Goal: Information Seeking & Learning: Learn about a topic

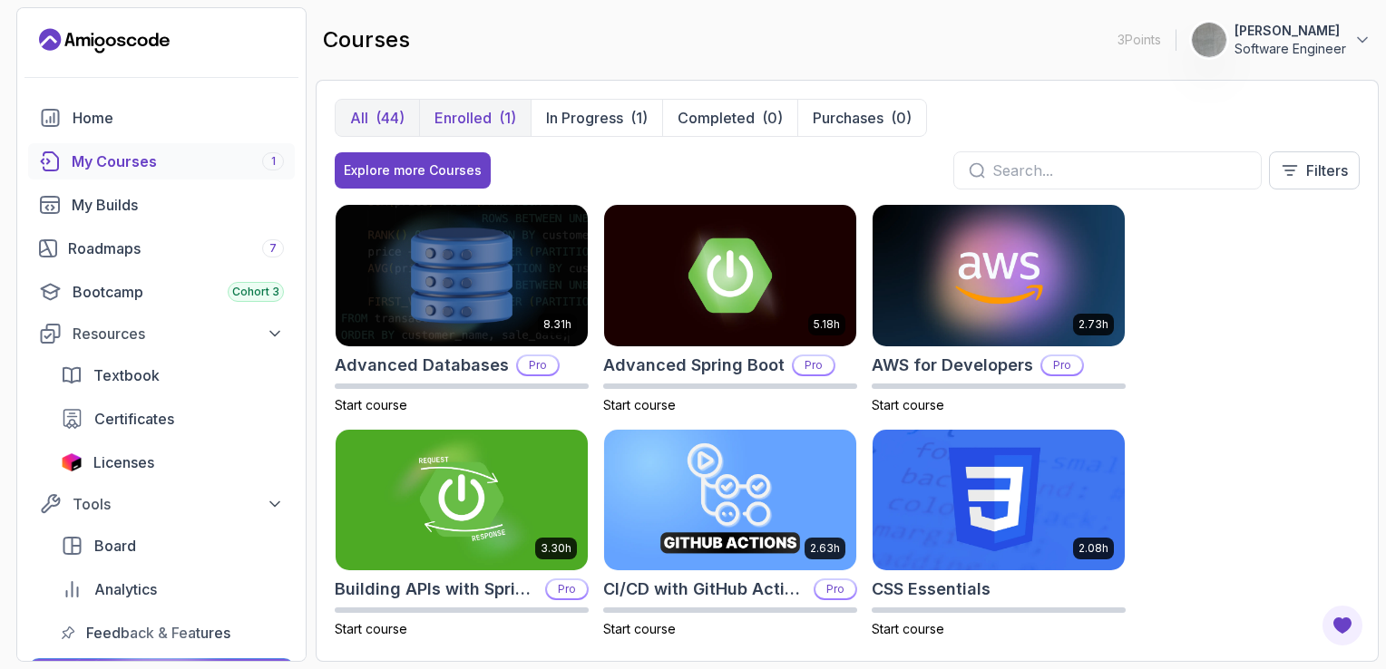
click at [464, 114] on p "Enrolled" at bounding box center [462, 118] width 57 height 22
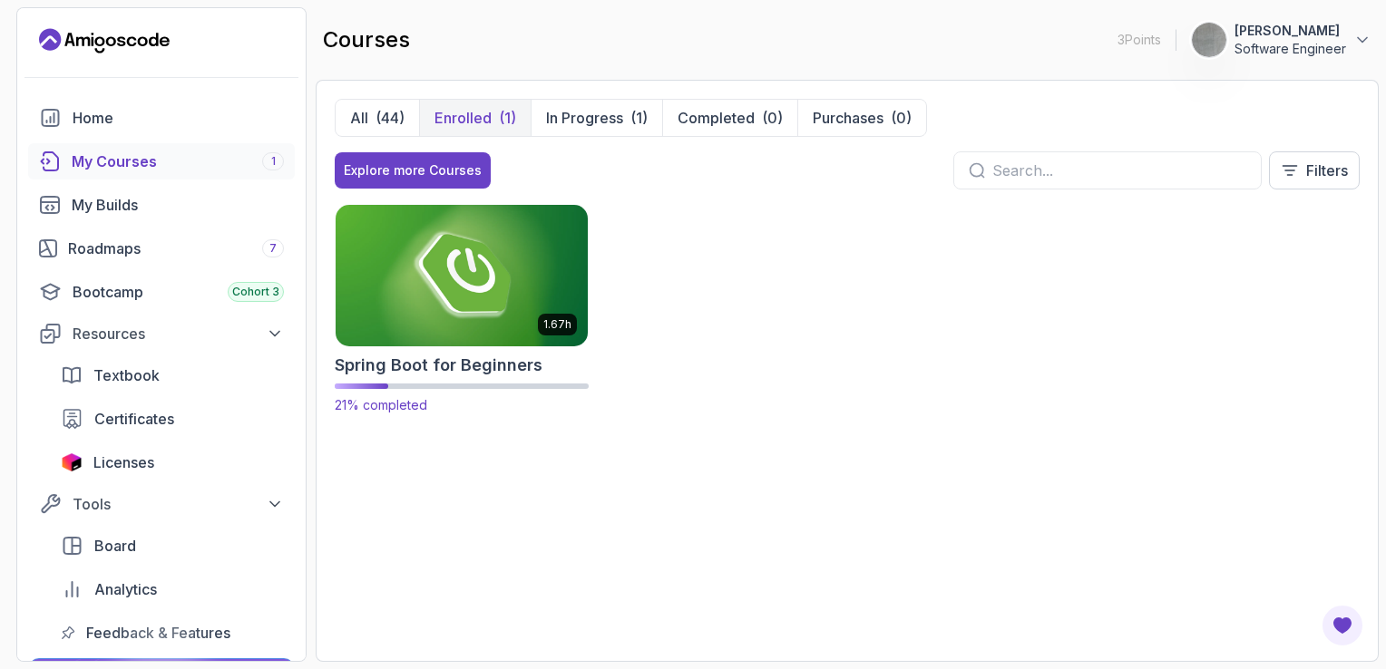
click at [451, 298] on img at bounding box center [461, 275] width 265 height 148
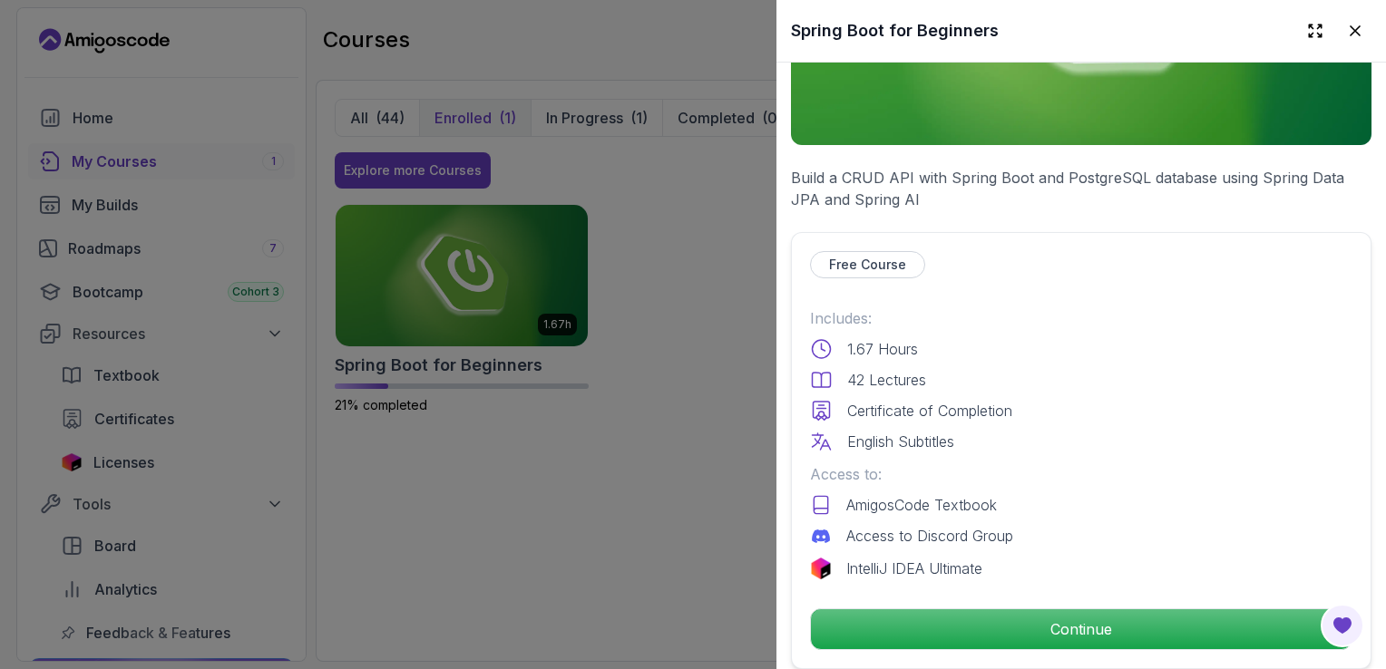
scroll to position [363, 0]
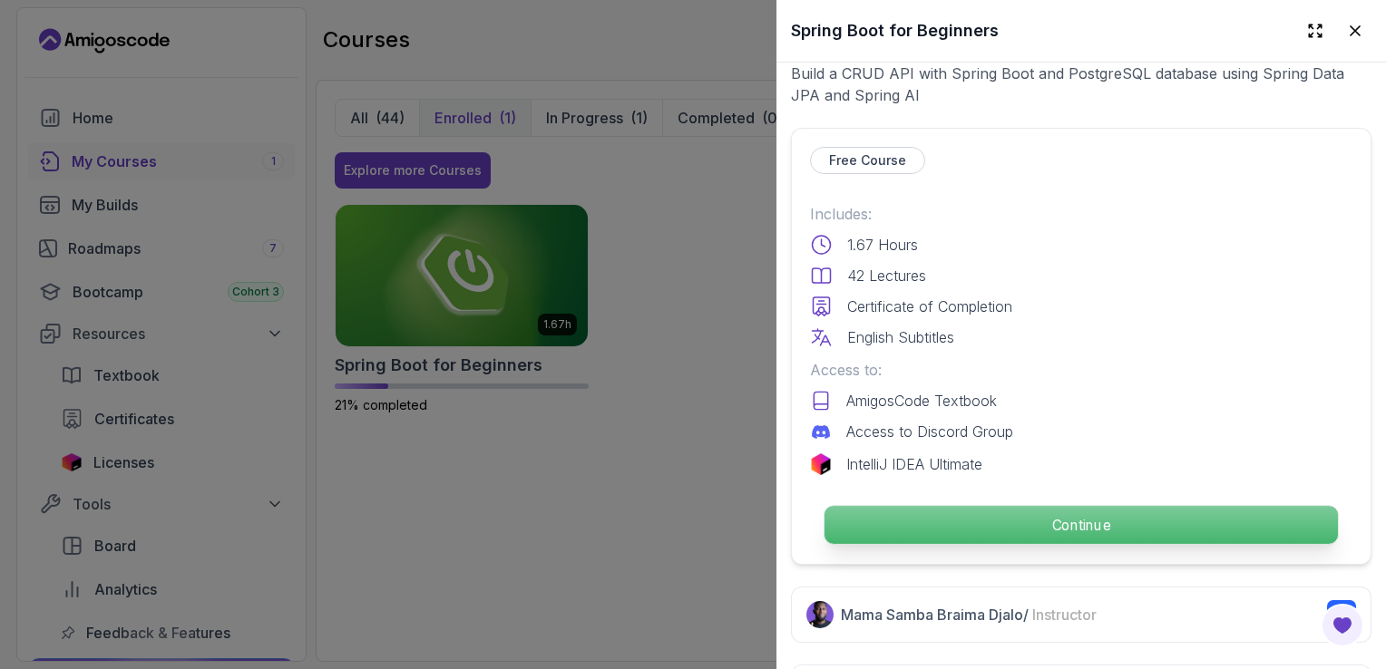
click at [1097, 513] on p "Continue" at bounding box center [1080, 525] width 513 height 38
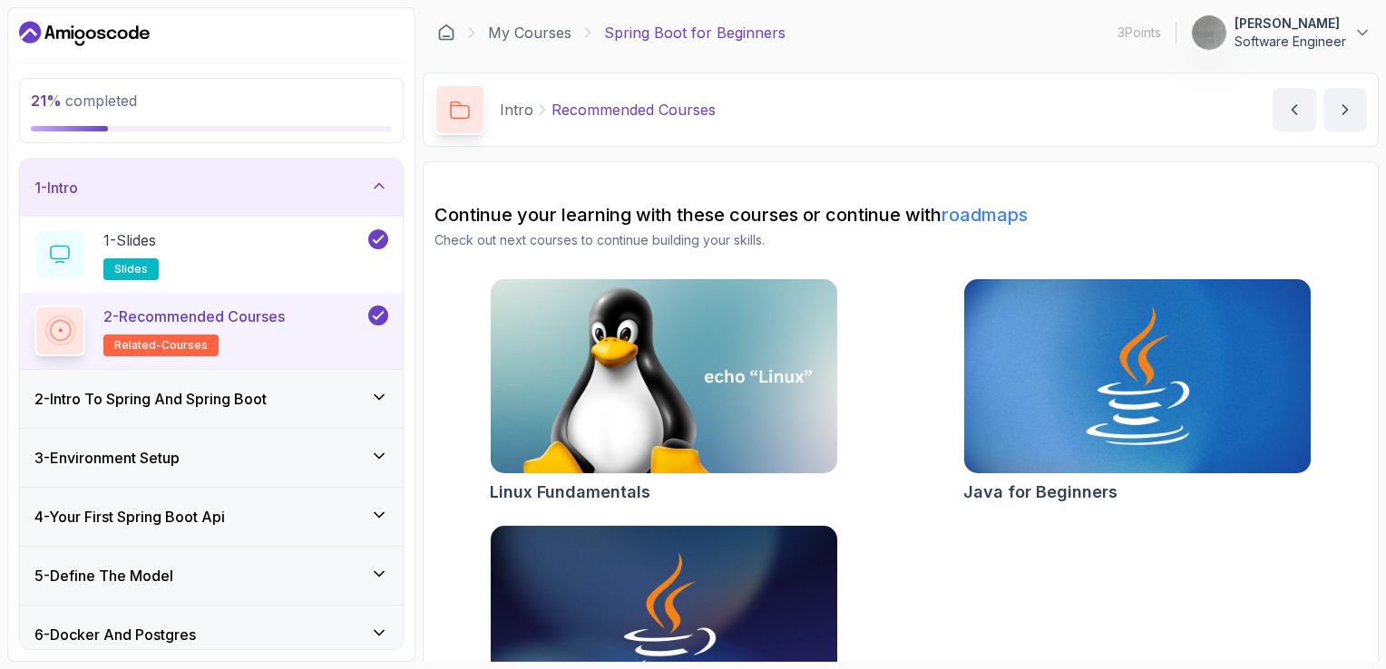
click at [385, 401] on icon at bounding box center [379, 397] width 18 height 18
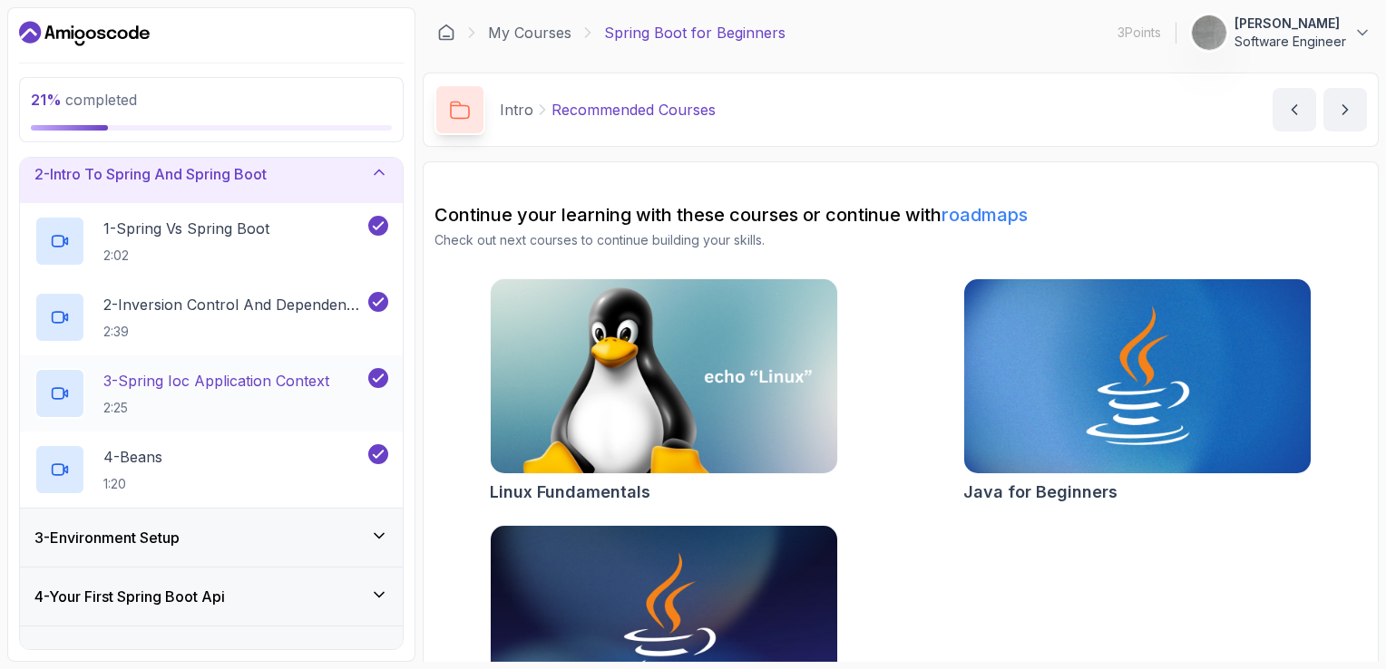
scroll to position [181, 0]
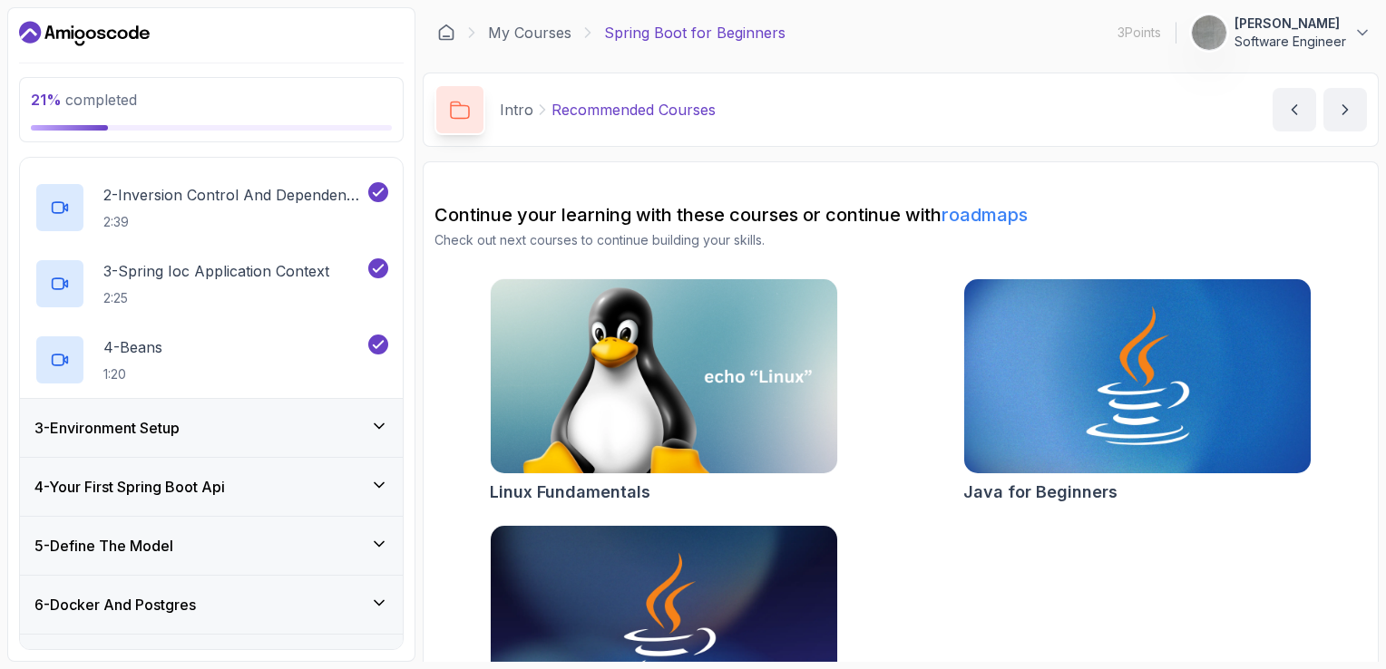
click at [383, 428] on icon at bounding box center [379, 426] width 18 height 18
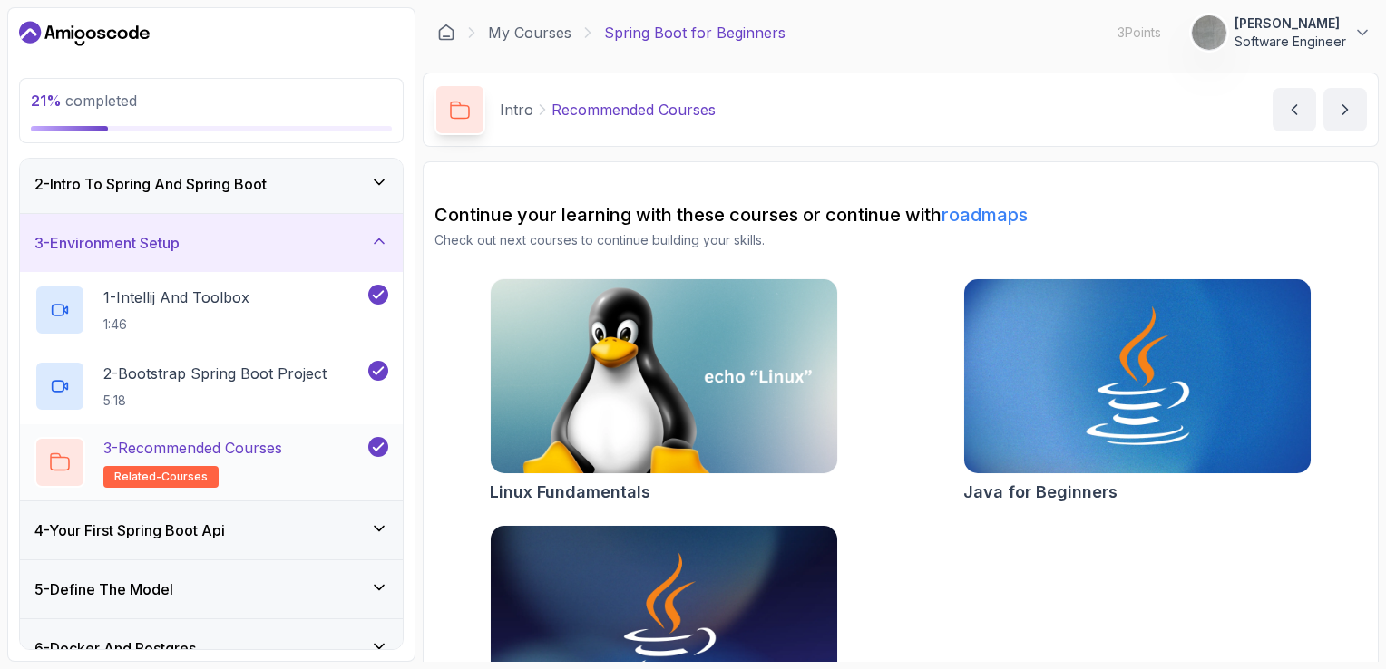
scroll to position [0, 0]
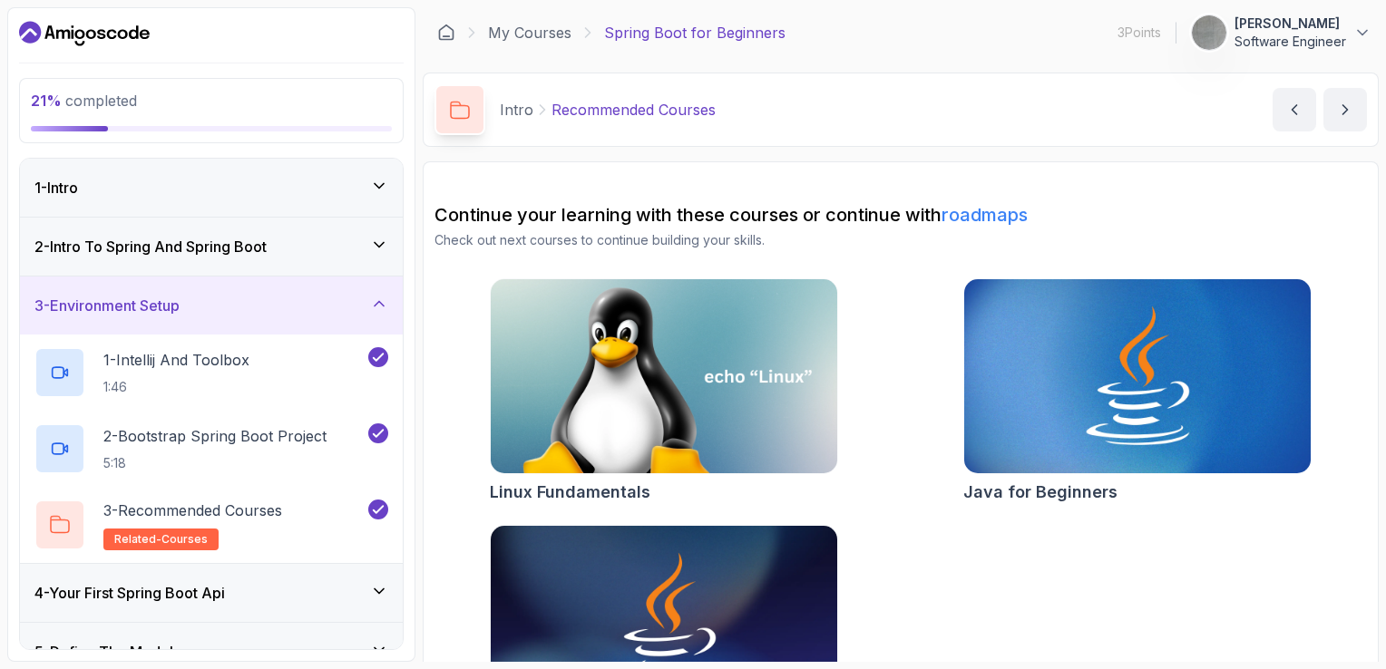
drag, startPoint x: 387, startPoint y: 297, endPoint x: 385, endPoint y: 306, distance: 9.2
click at [387, 298] on icon at bounding box center [379, 304] width 18 height 18
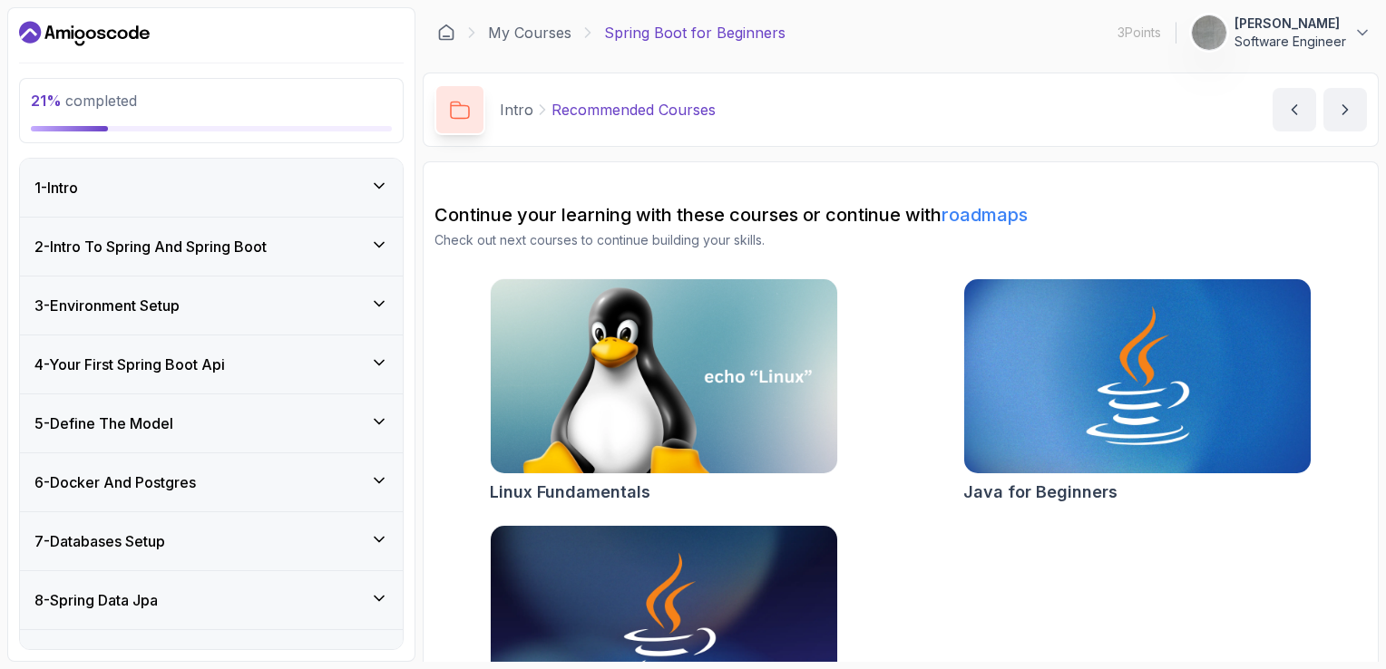
click at [369, 365] on div "4 - Your First Spring Boot Api" at bounding box center [211, 365] width 354 height 22
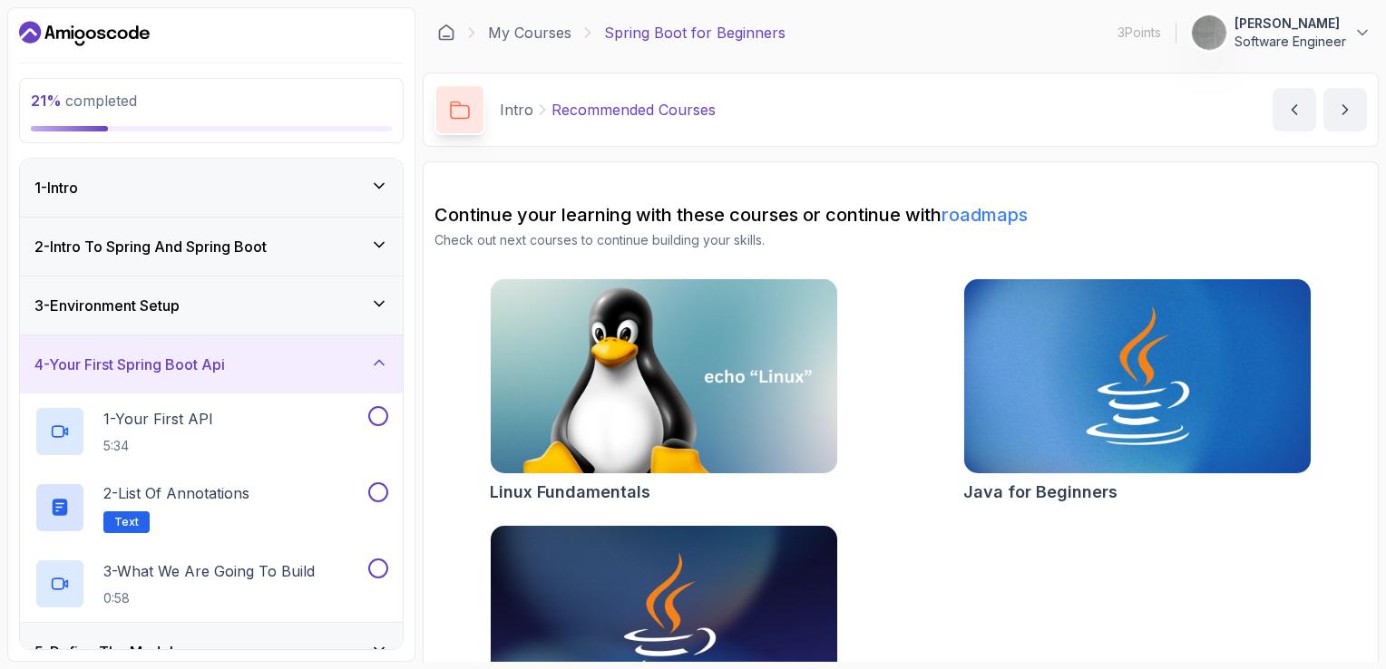
click at [387, 307] on icon at bounding box center [379, 304] width 18 height 18
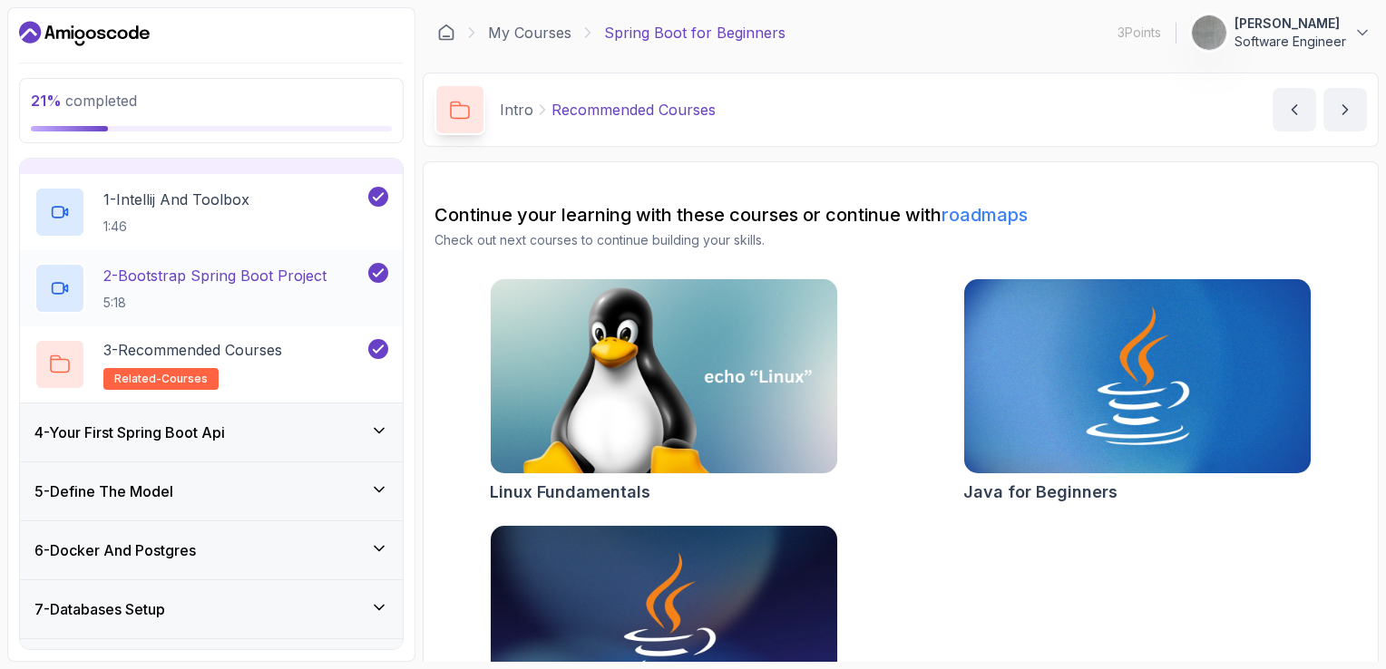
scroll to position [181, 0]
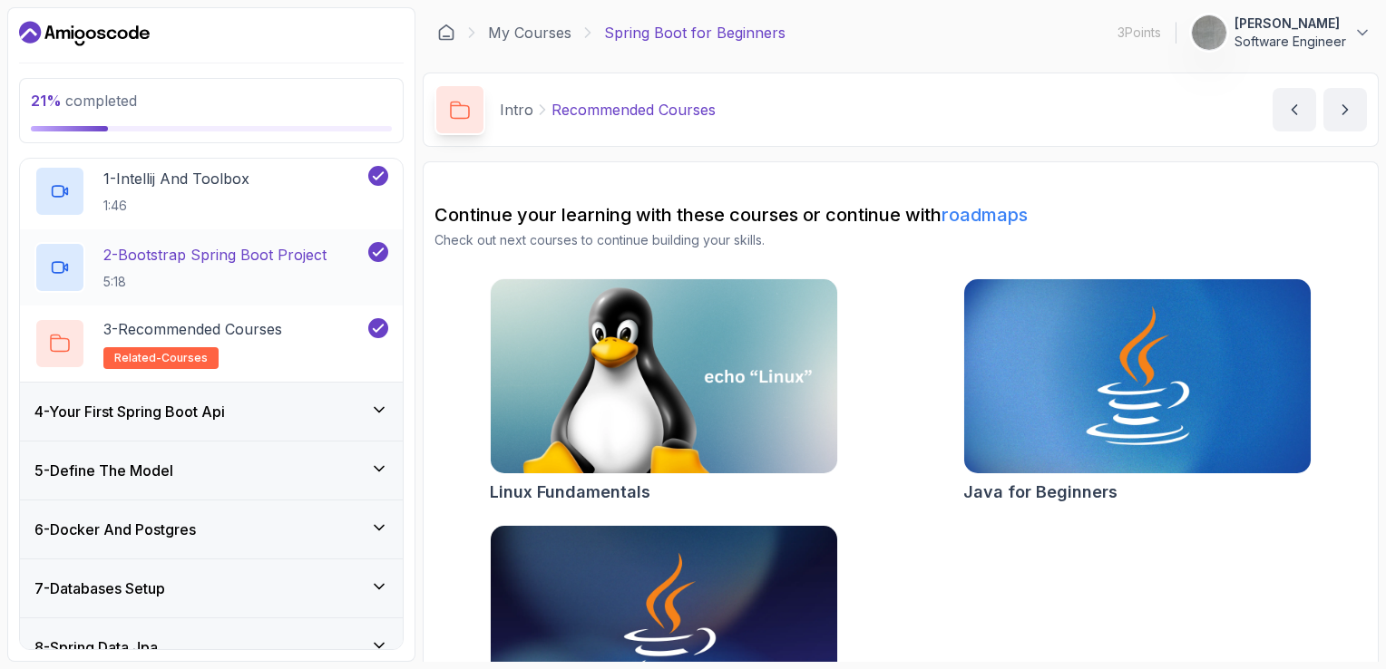
click at [314, 256] on p "2 - Bootstrap Spring Boot Project" at bounding box center [214, 255] width 223 height 22
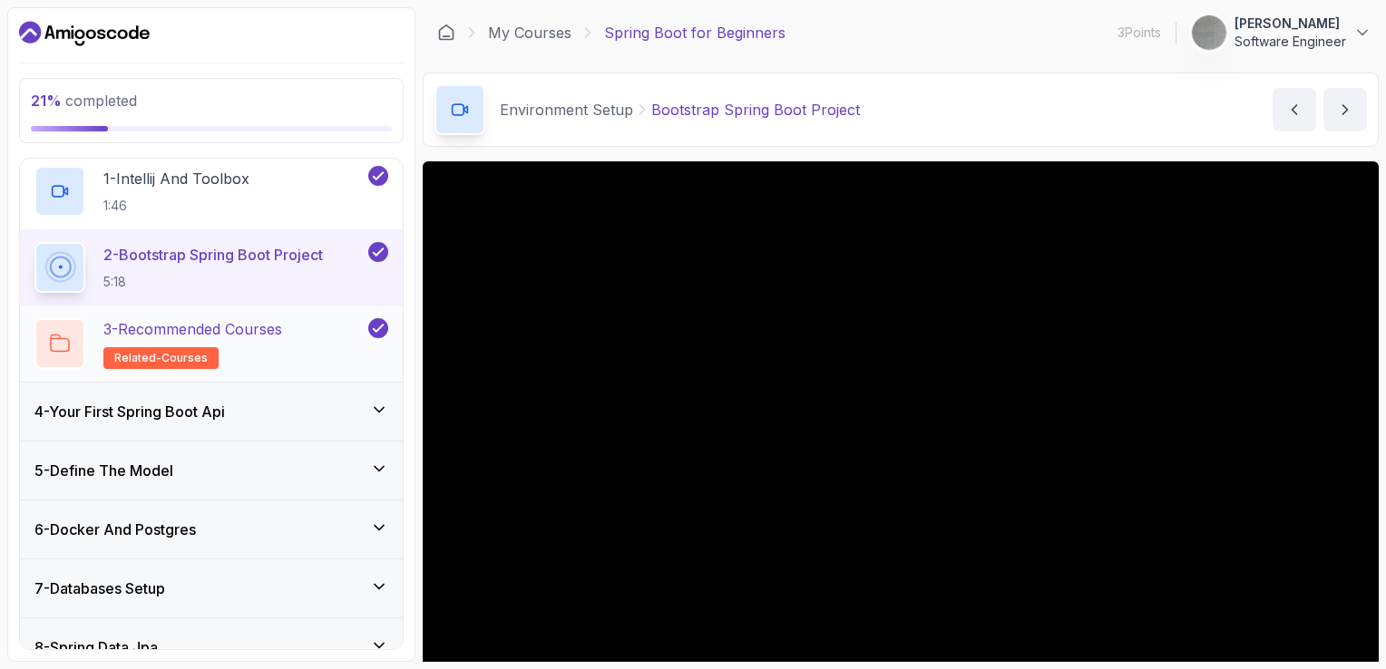
scroll to position [272, 0]
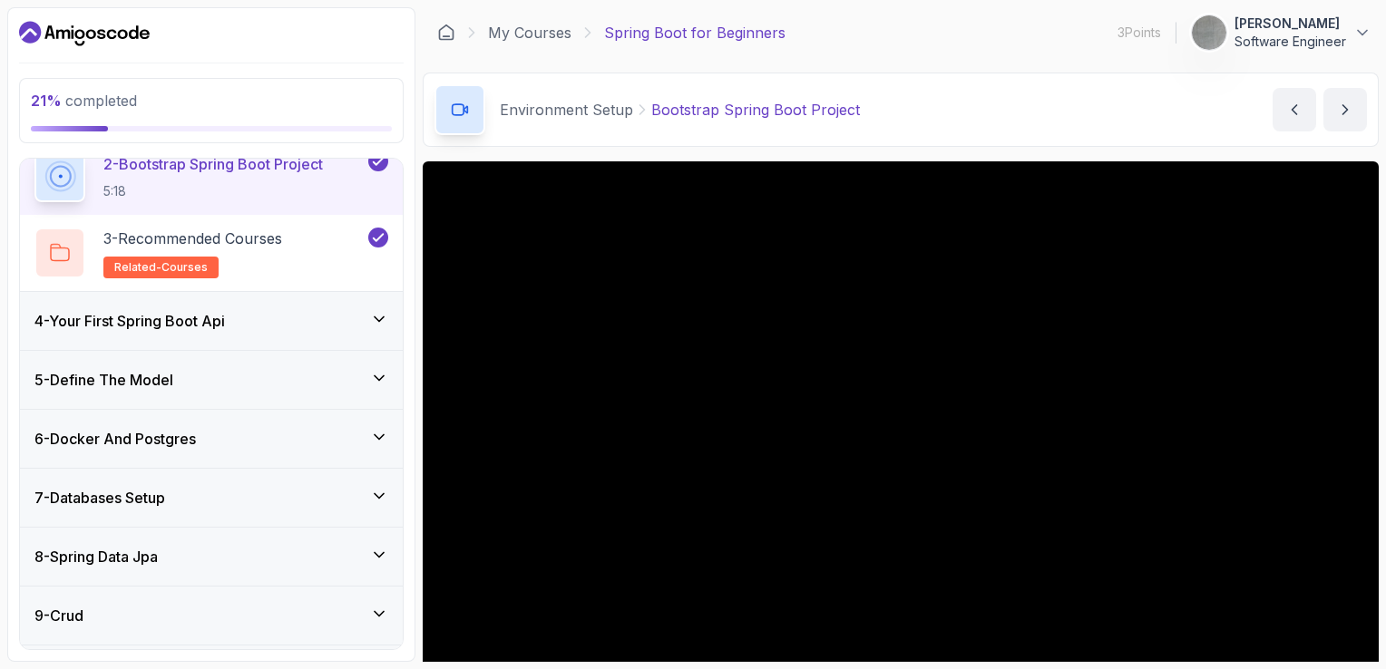
click at [366, 314] on div "4 - Your First Spring Boot Api" at bounding box center [211, 321] width 354 height 22
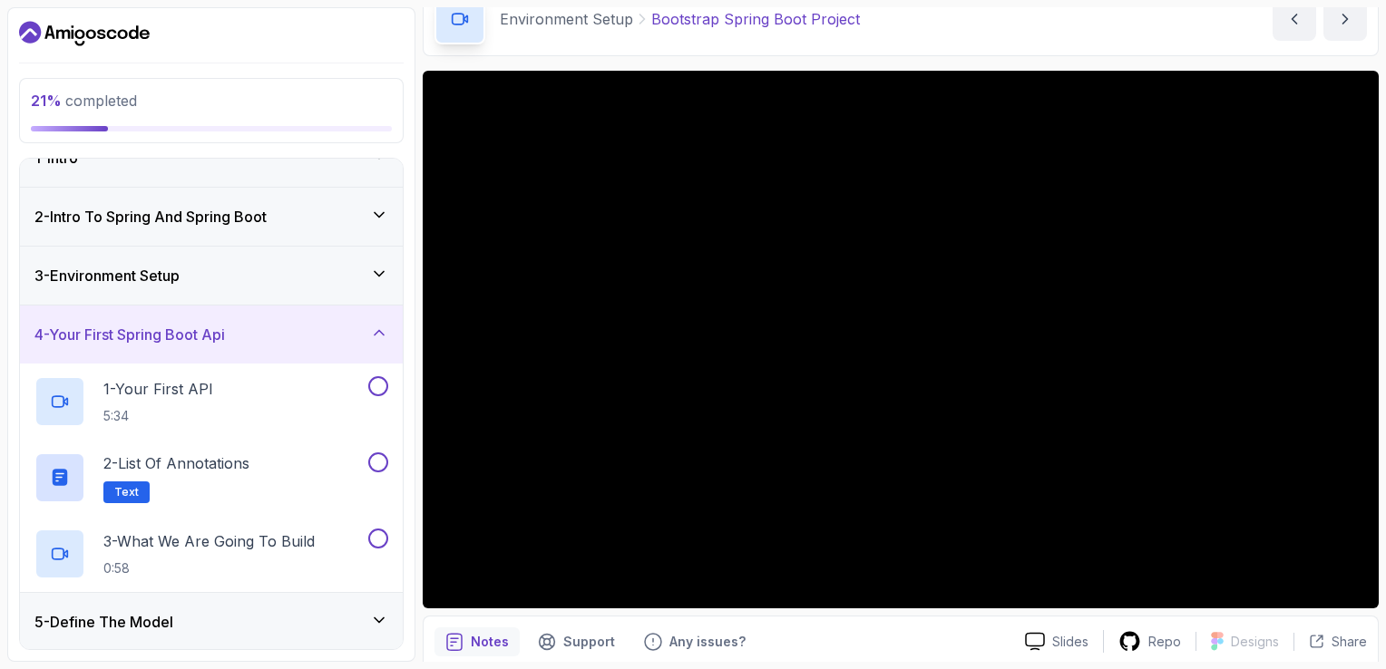
scroll to position [161, 0]
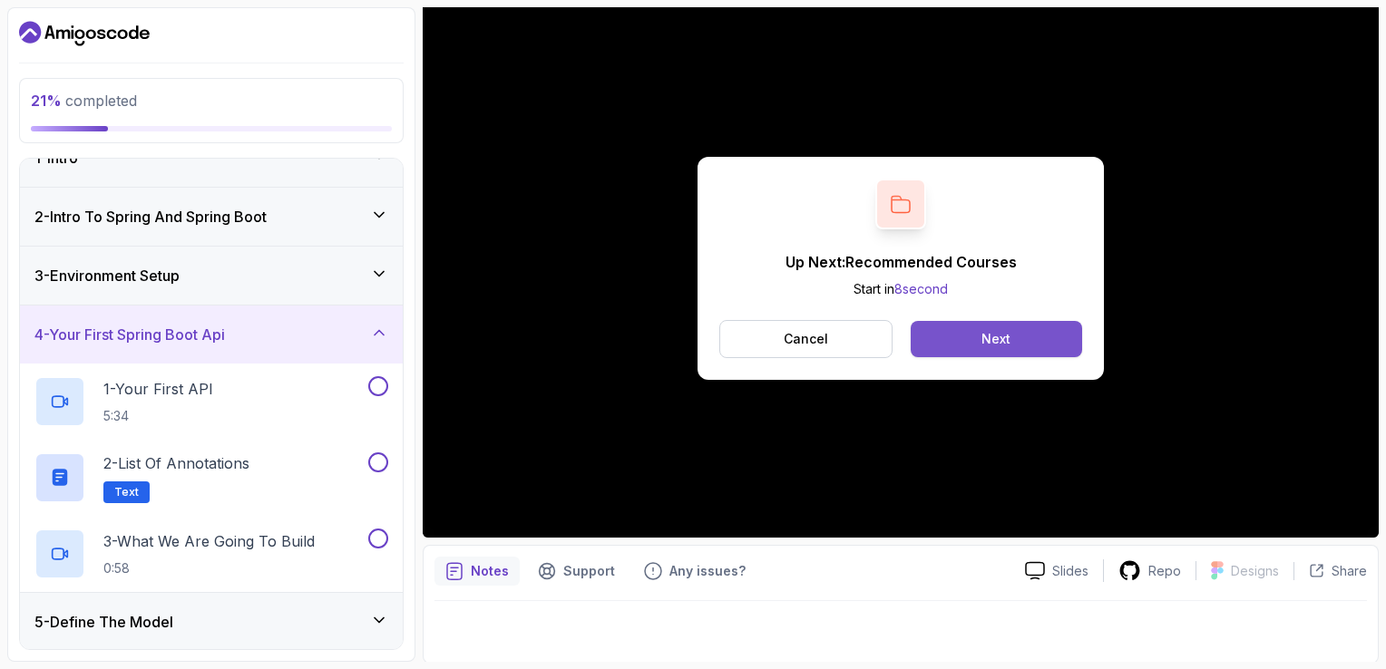
click at [993, 333] on div "Next" at bounding box center [995, 339] width 29 height 18
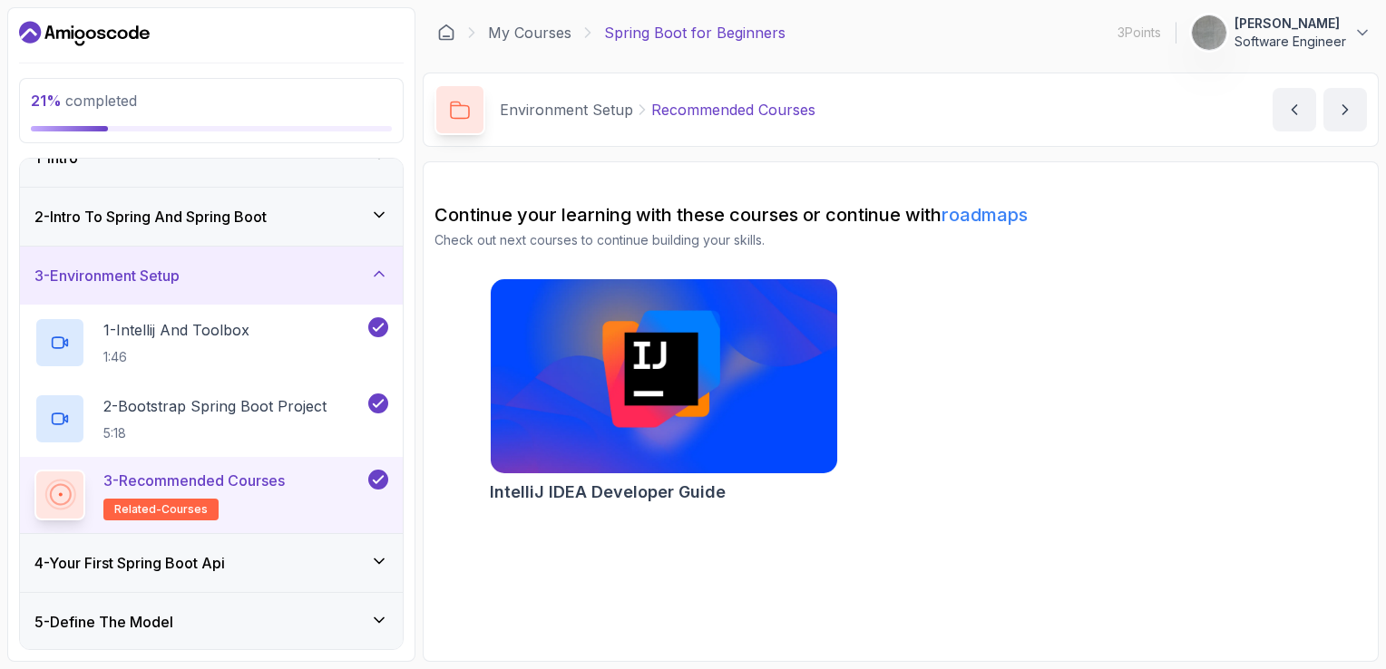
click at [381, 274] on icon at bounding box center [379, 274] width 18 height 18
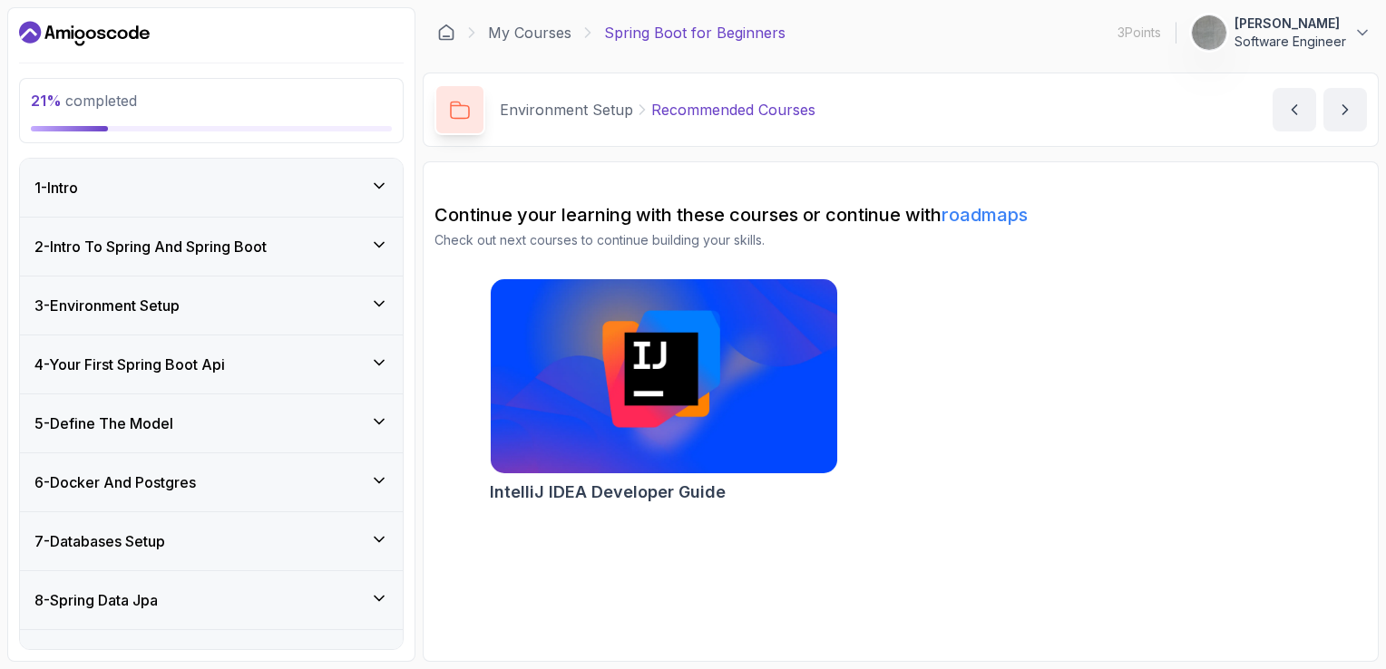
click at [384, 363] on icon at bounding box center [379, 363] width 18 height 18
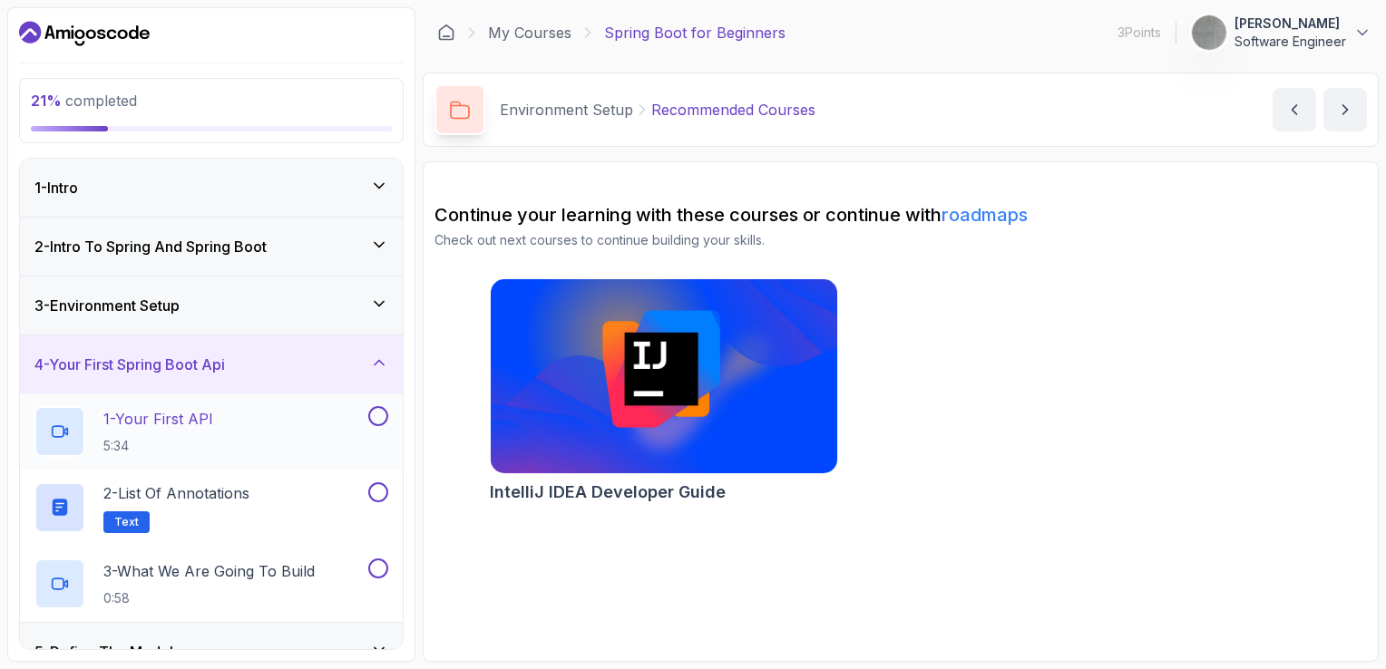
click at [320, 415] on div "1 - Your First API 5:34" at bounding box center [199, 431] width 330 height 51
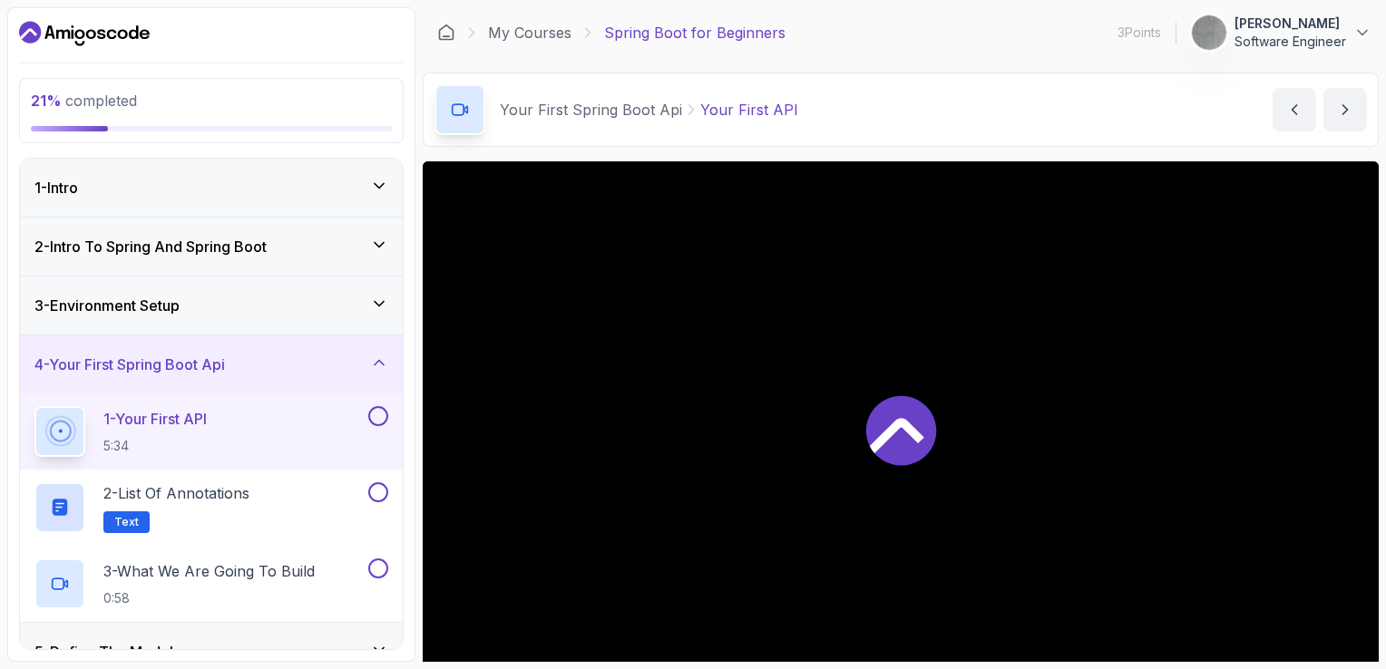
click at [381, 299] on icon at bounding box center [379, 304] width 18 height 18
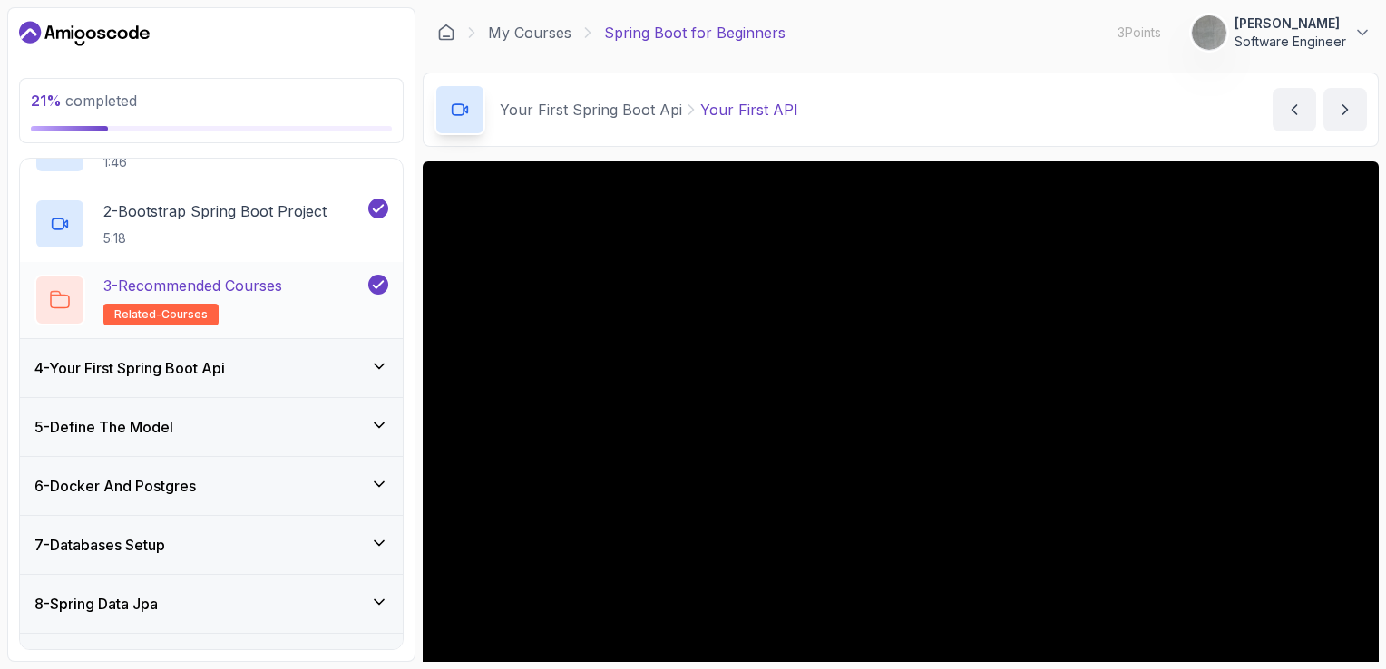
scroll to position [181, 0]
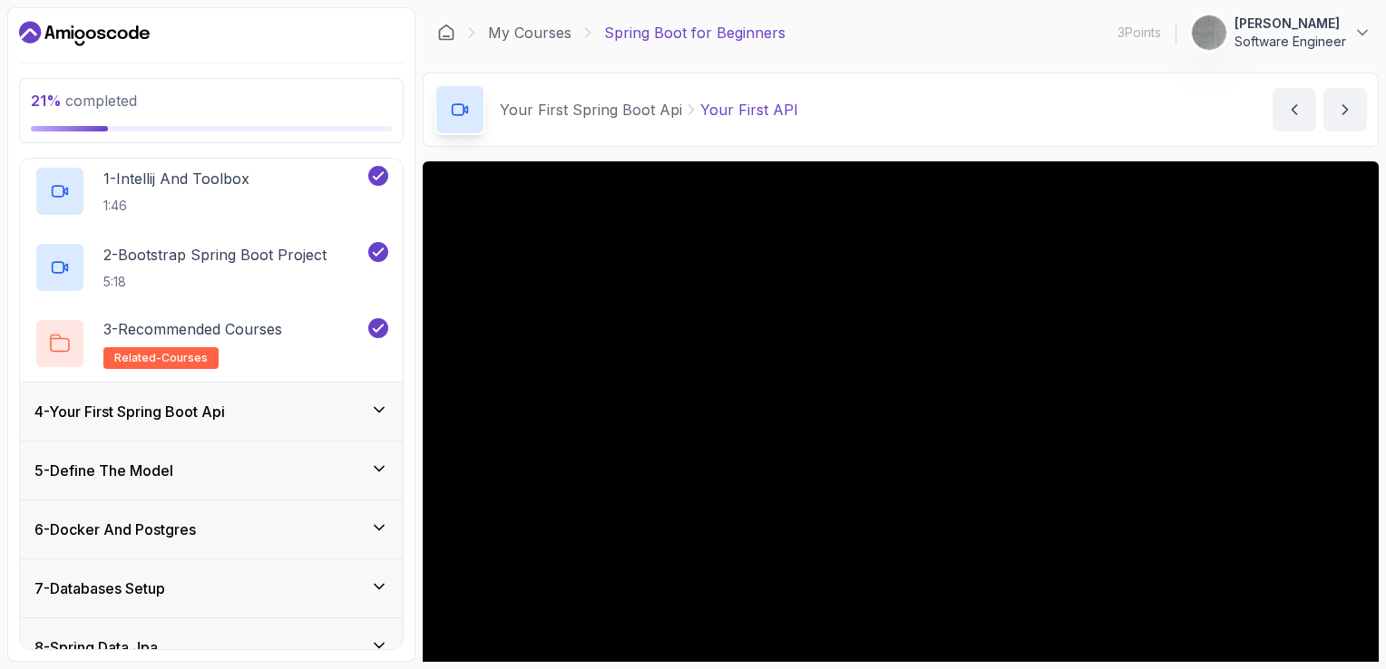
click at [377, 401] on icon at bounding box center [379, 410] width 18 height 18
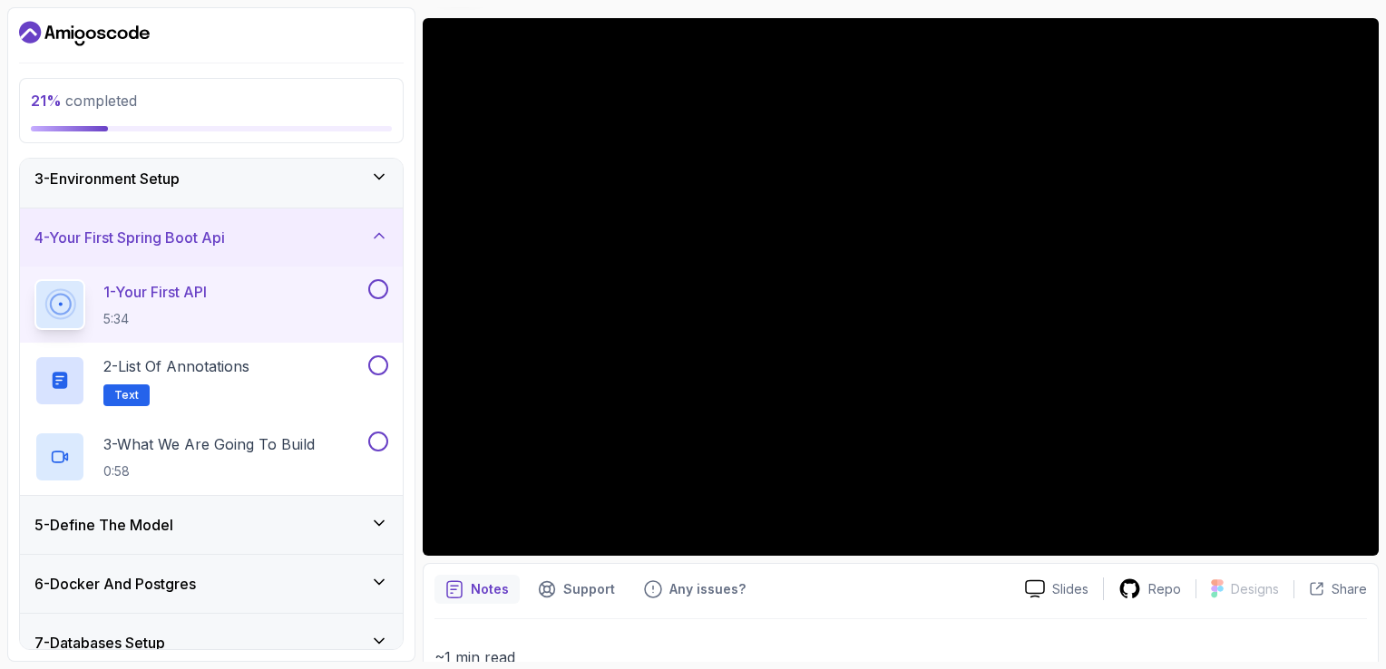
scroll to position [0, 0]
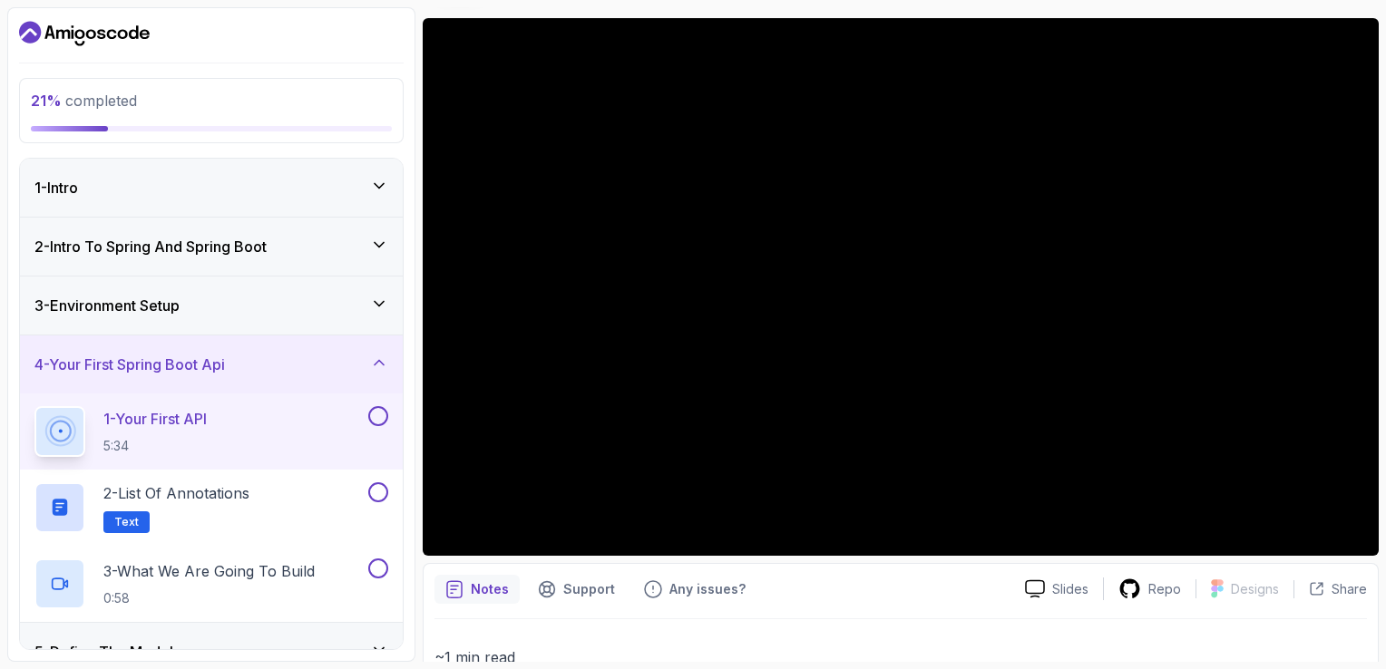
click at [356, 305] on div "3 - Environment Setup" at bounding box center [211, 306] width 354 height 22
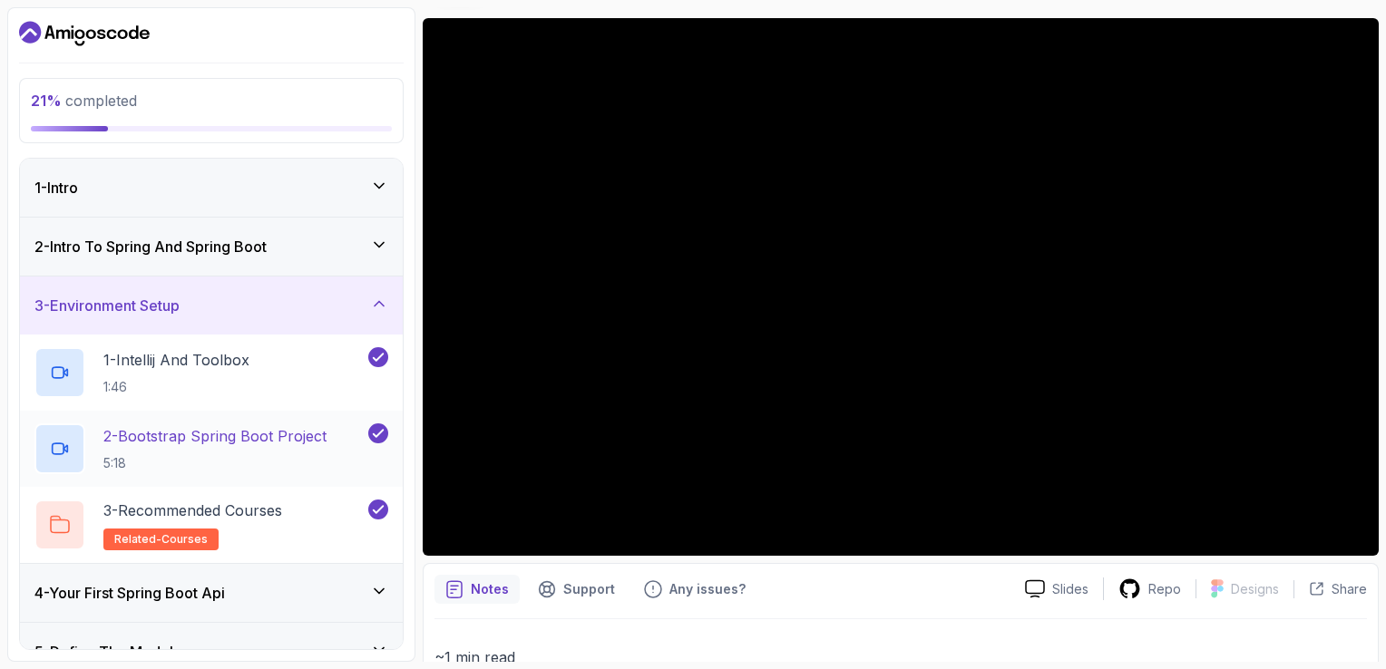
click at [268, 444] on p "2 - Bootstrap Spring Boot Project" at bounding box center [214, 436] width 223 height 22
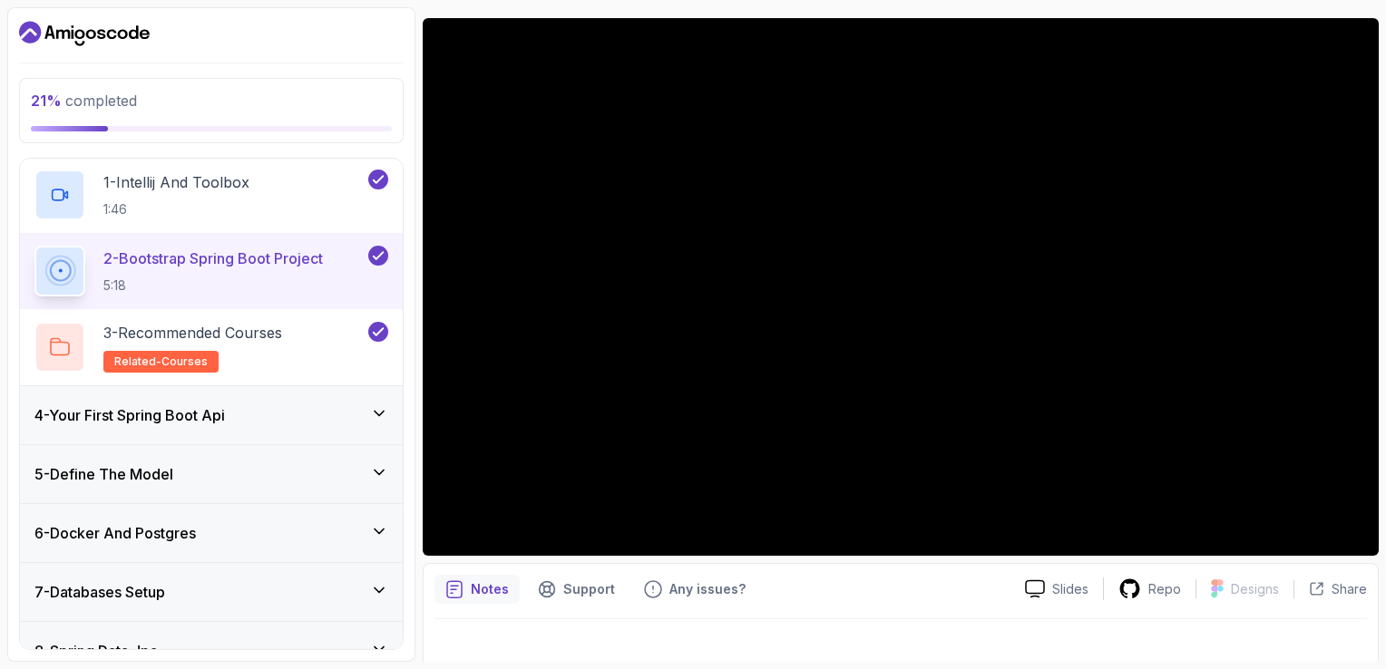
scroll to position [181, 0]
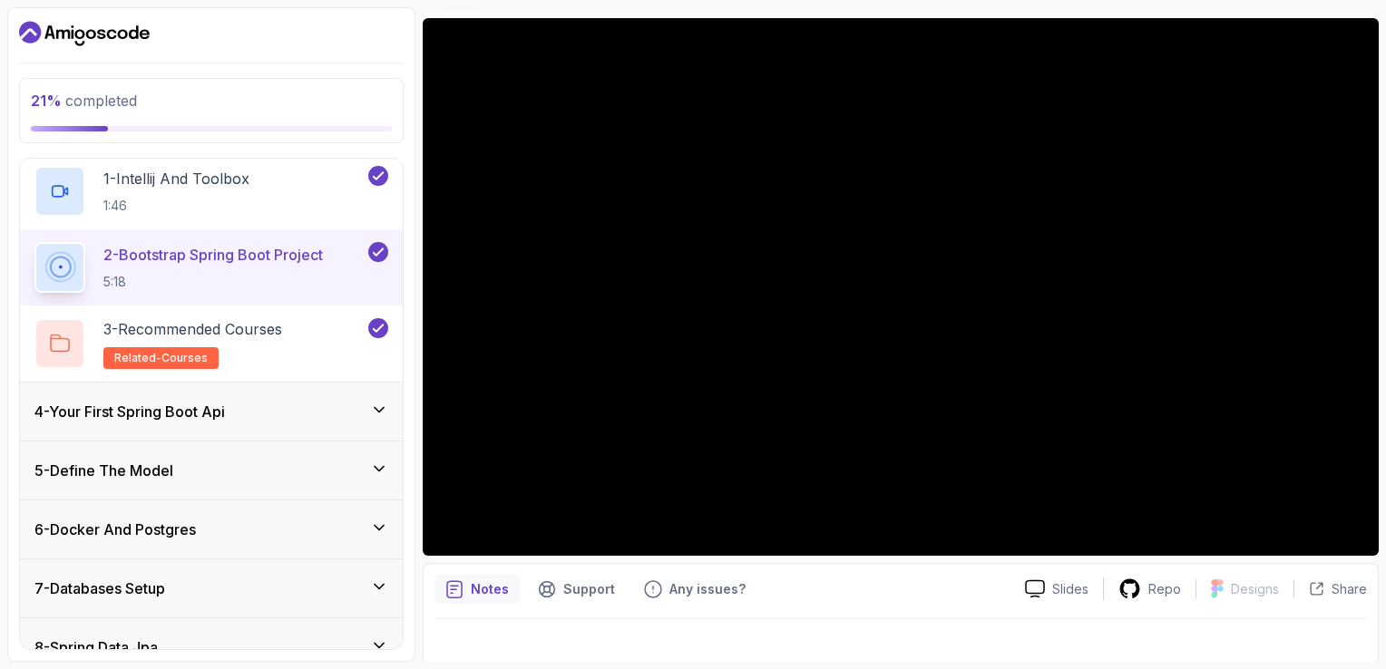
click at [356, 415] on div "4 - Your First Spring Boot Api" at bounding box center [211, 412] width 354 height 22
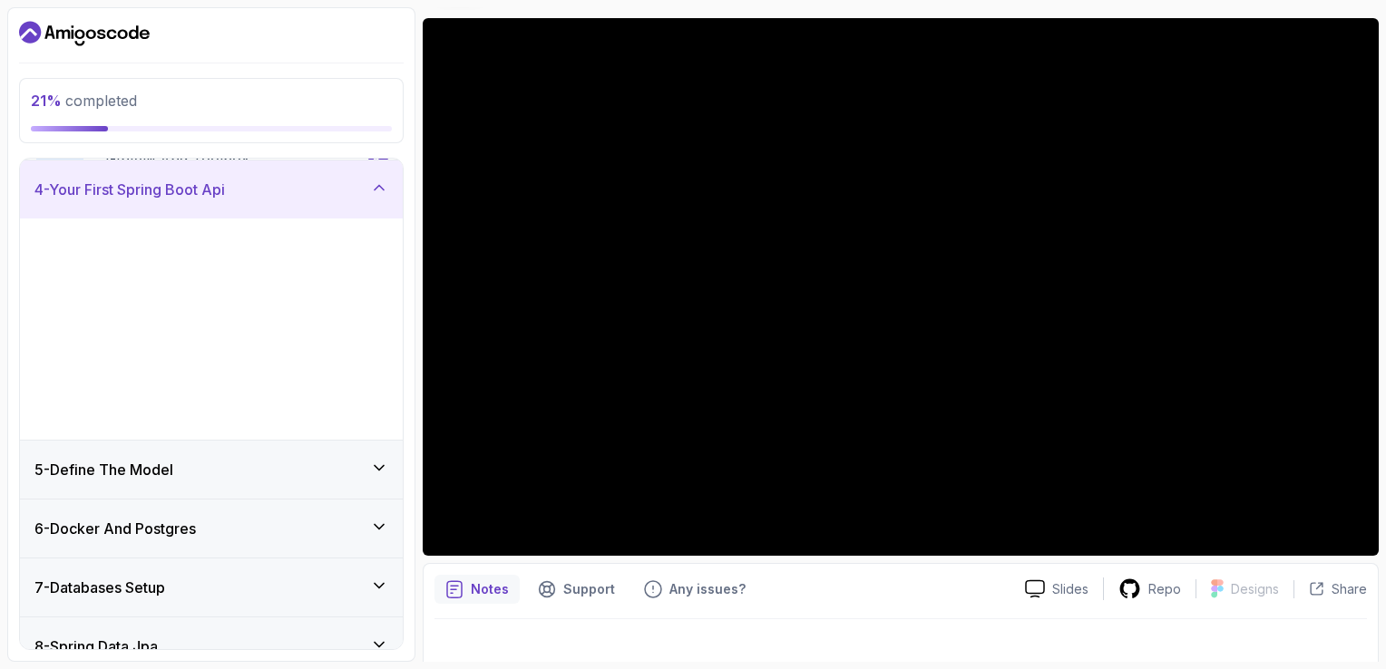
scroll to position [178, 0]
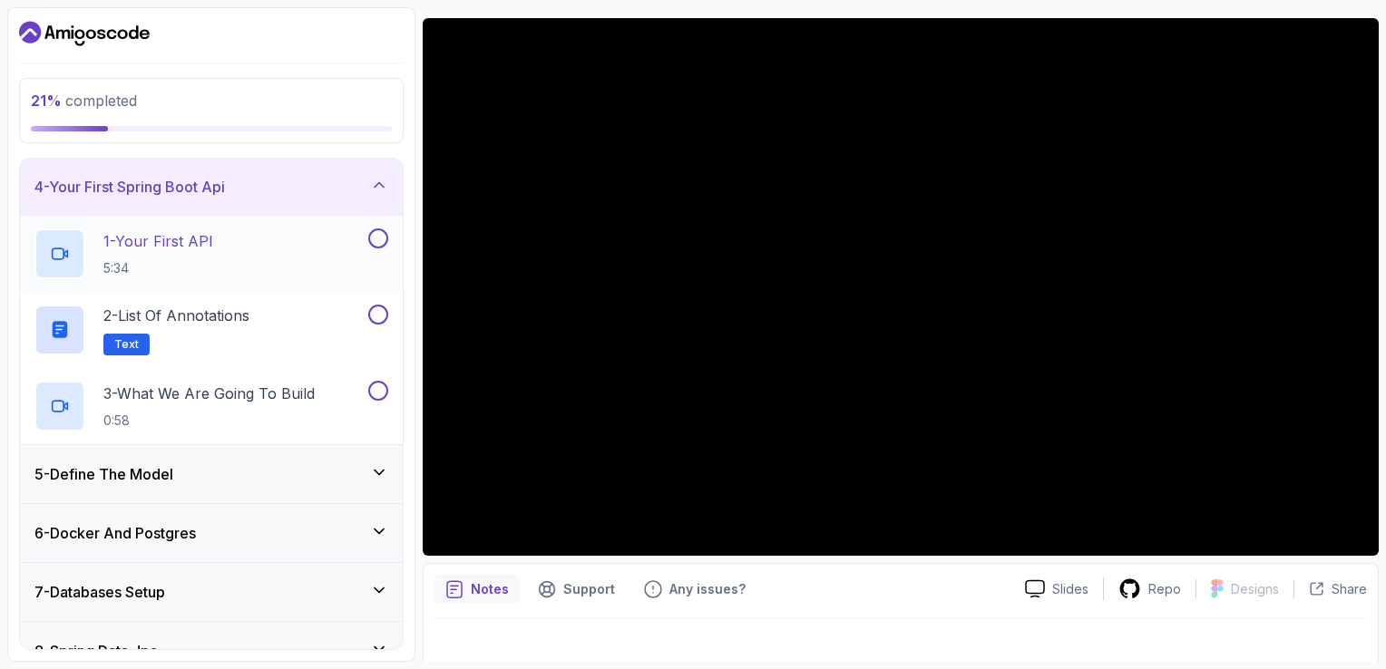
click at [202, 243] on p "1 - Your First API" at bounding box center [158, 241] width 110 height 22
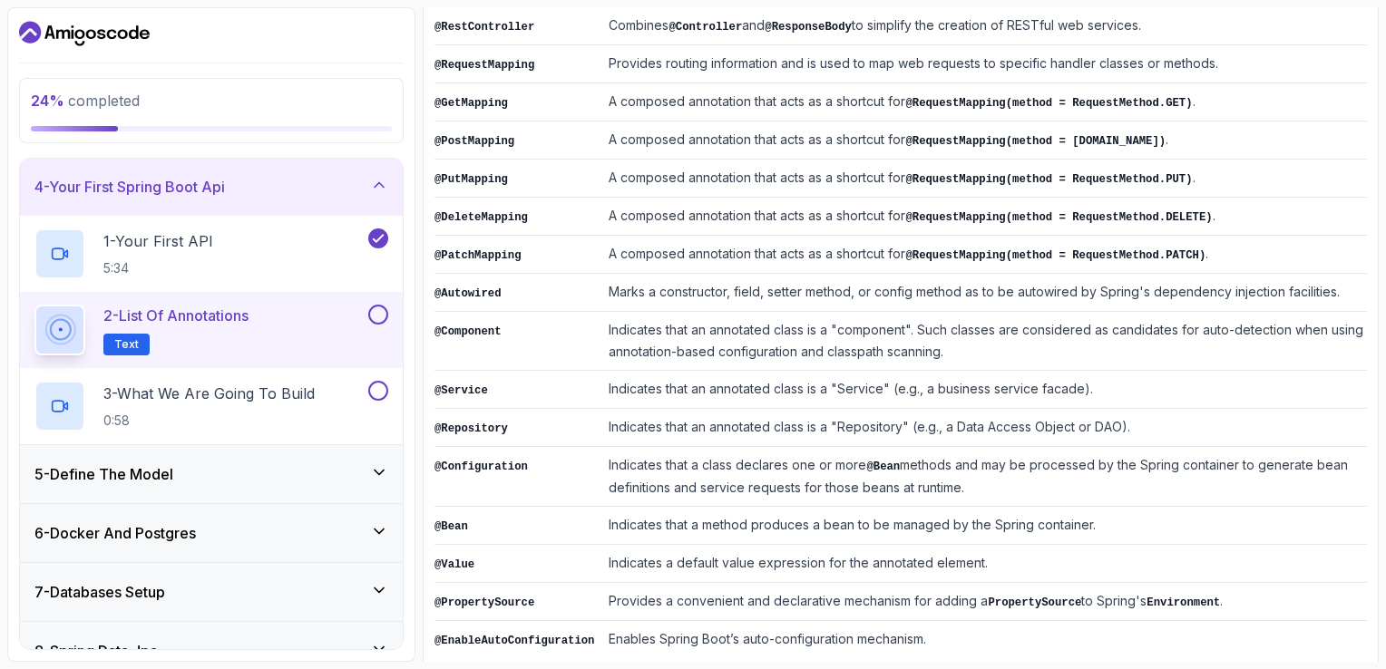
scroll to position [439, 0]
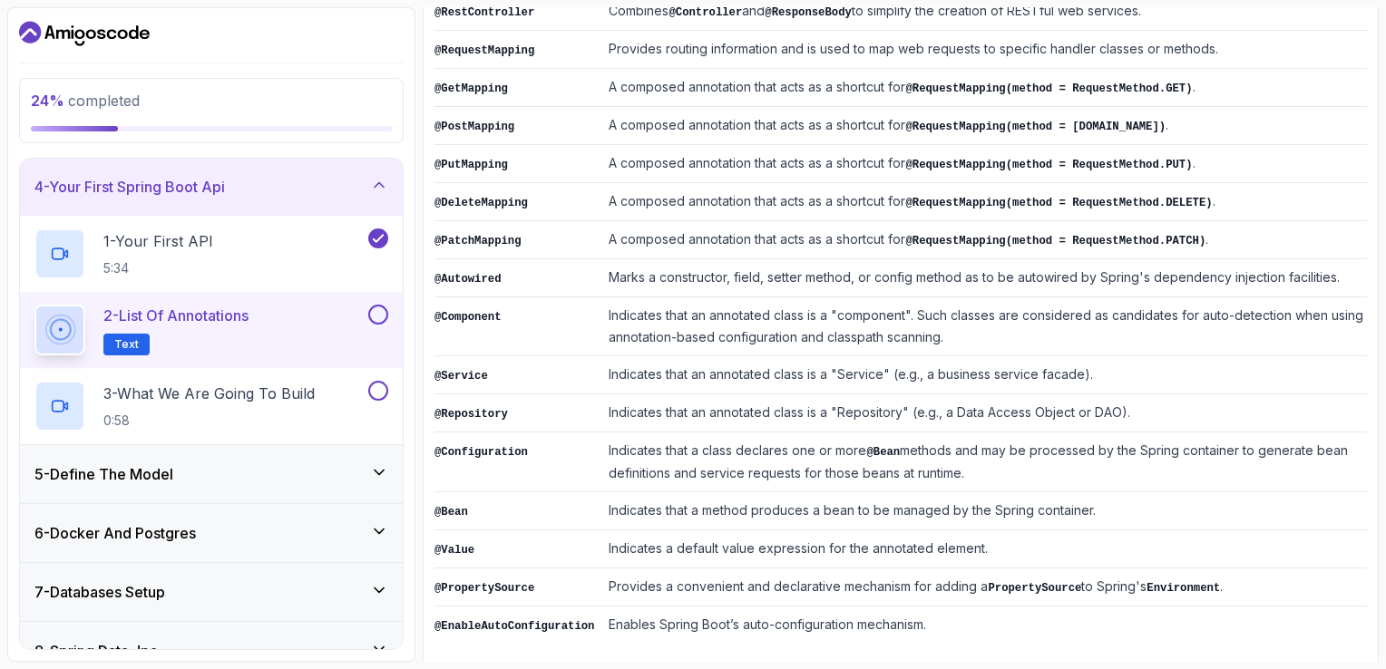
click at [369, 317] on div at bounding box center [377, 315] width 24 height 20
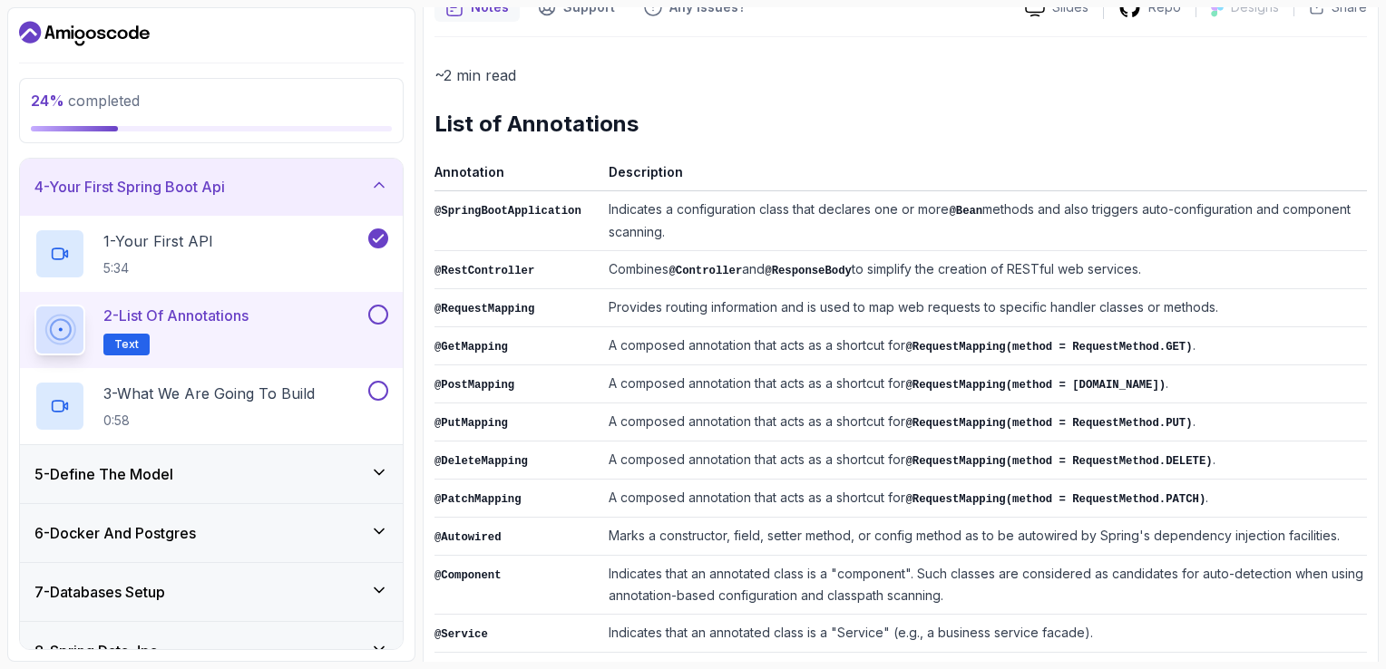
scroll to position [0, 0]
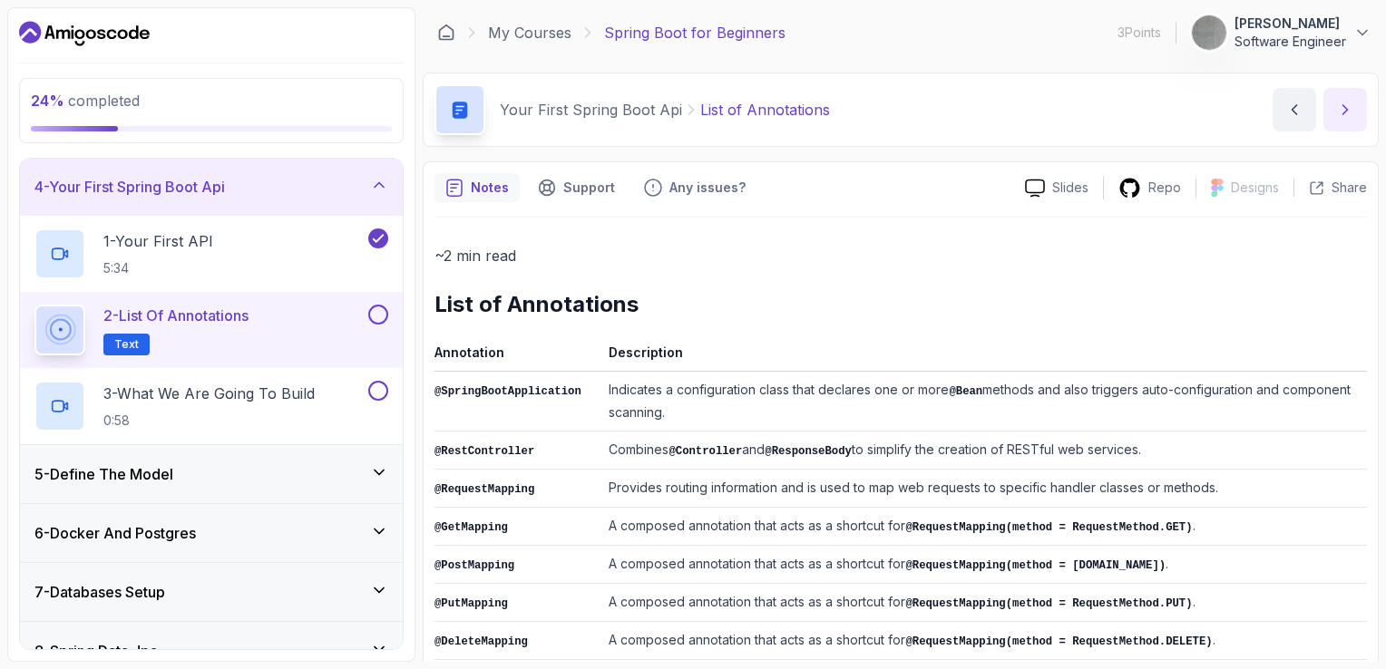
click at [1350, 114] on icon "next content" at bounding box center [1345, 110] width 18 height 18
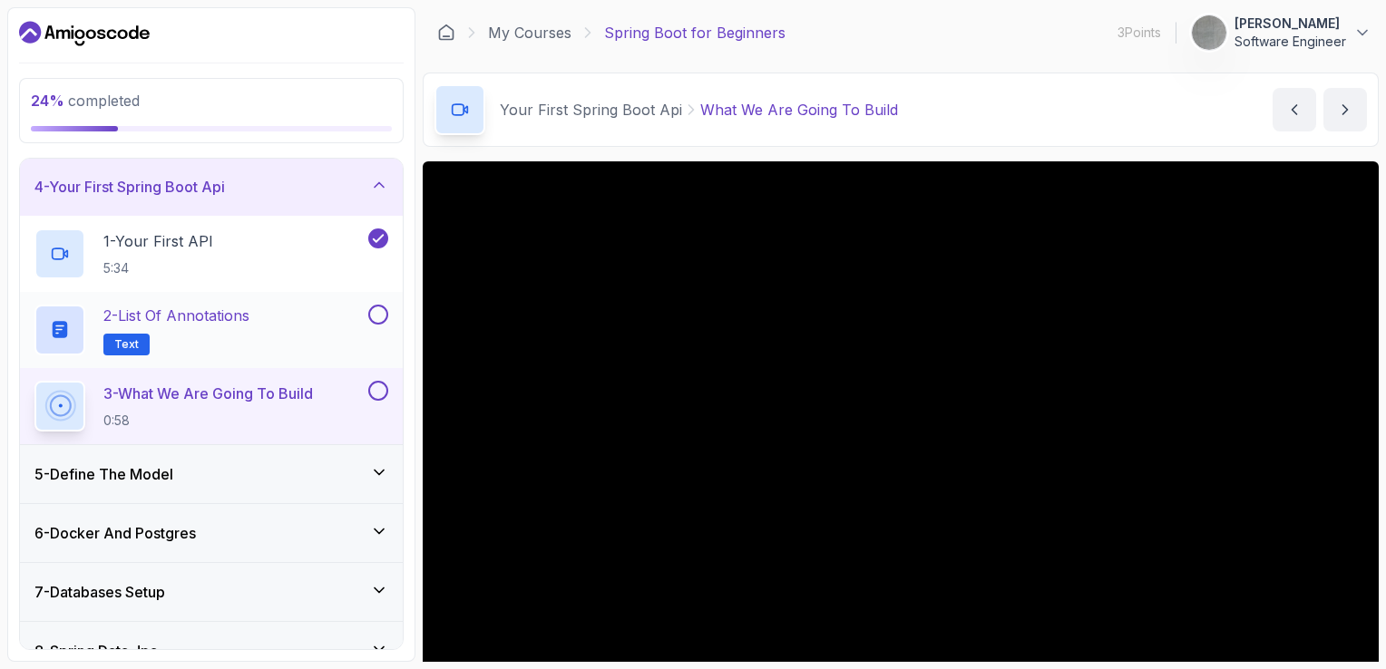
click at [134, 337] on span "Text" at bounding box center [126, 344] width 24 height 15
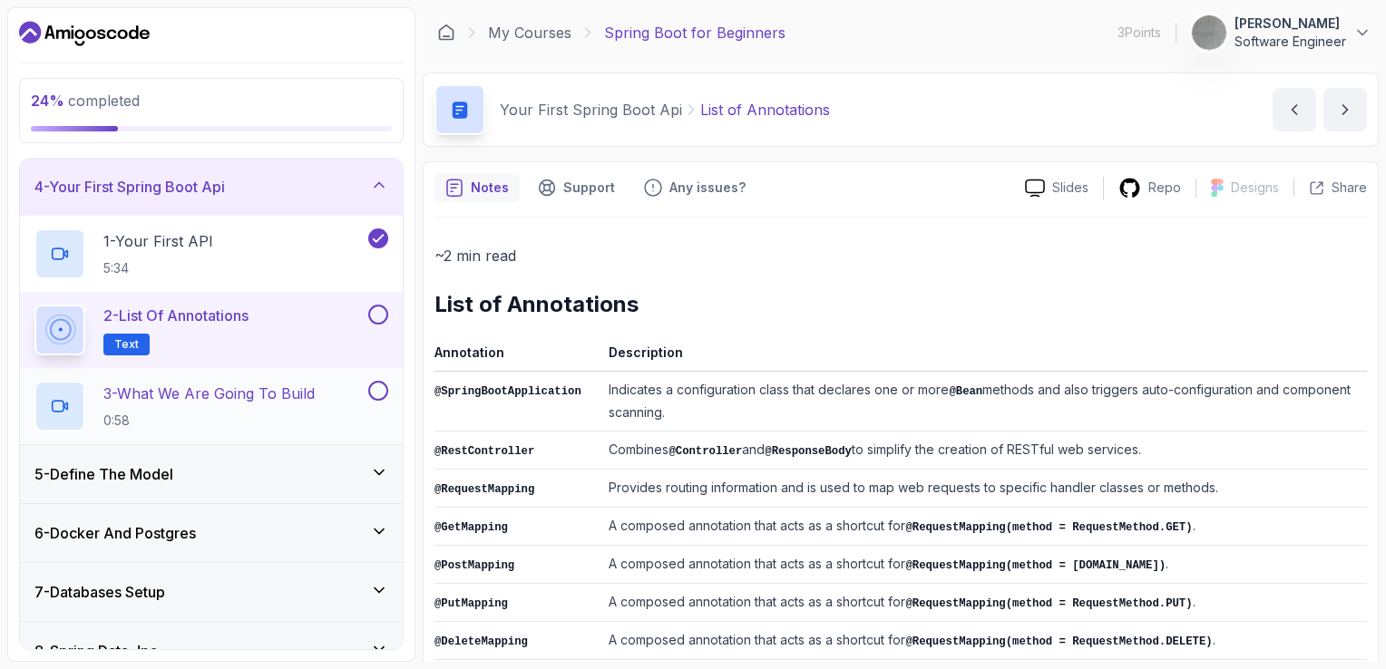
click at [172, 392] on p "3 - What We Are Going To Build" at bounding box center [208, 394] width 211 height 22
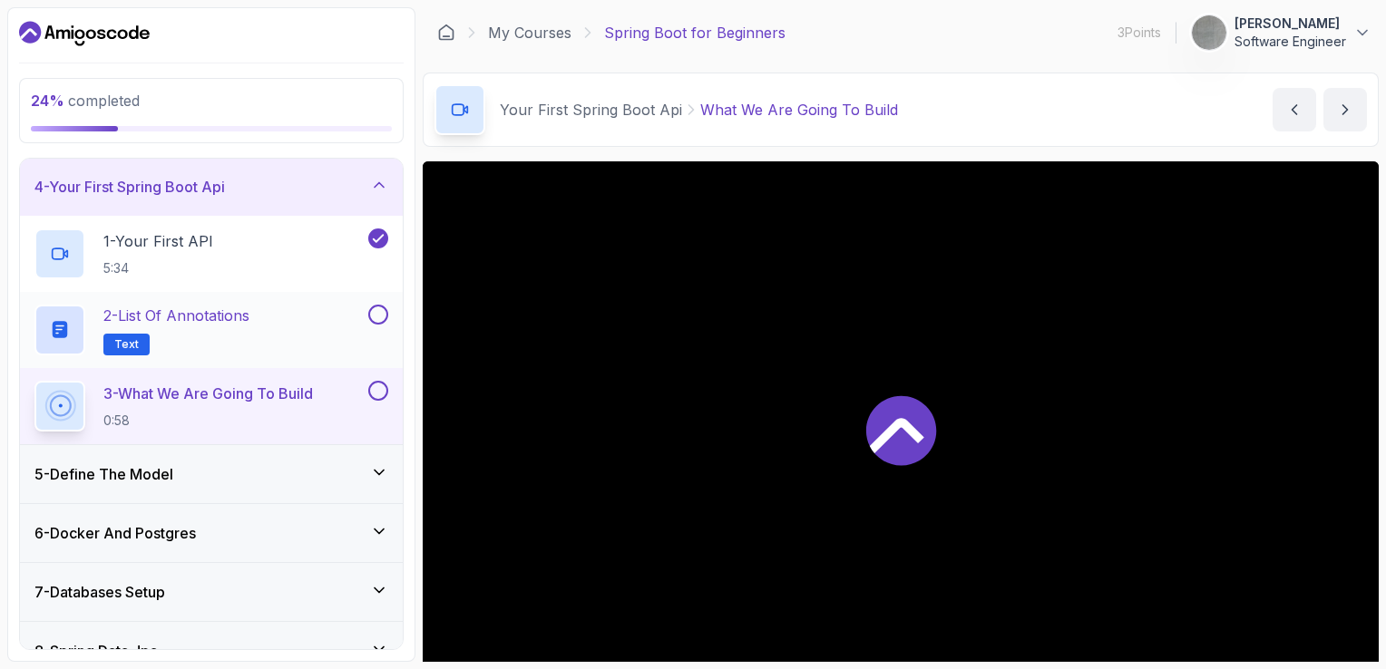
click at [316, 326] on div "2 - List of Annotations Text" at bounding box center [199, 330] width 330 height 51
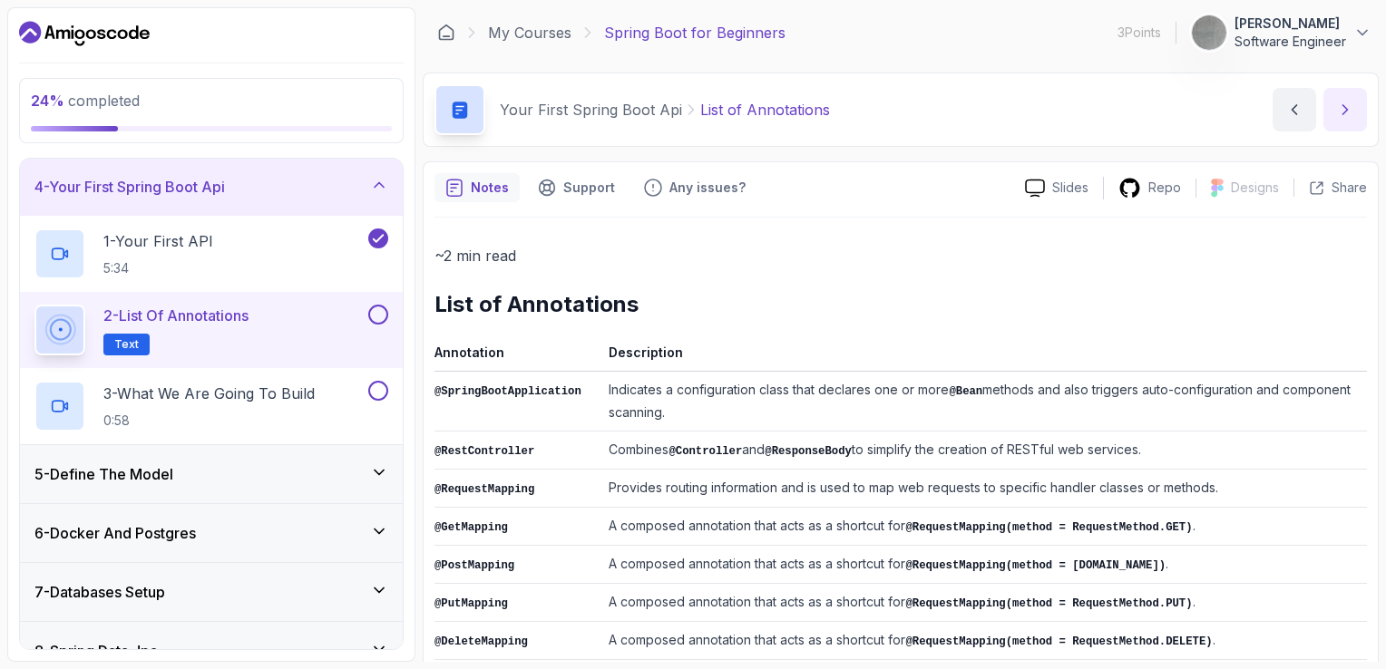
click at [1335, 113] on button "next content" at bounding box center [1345, 110] width 44 height 44
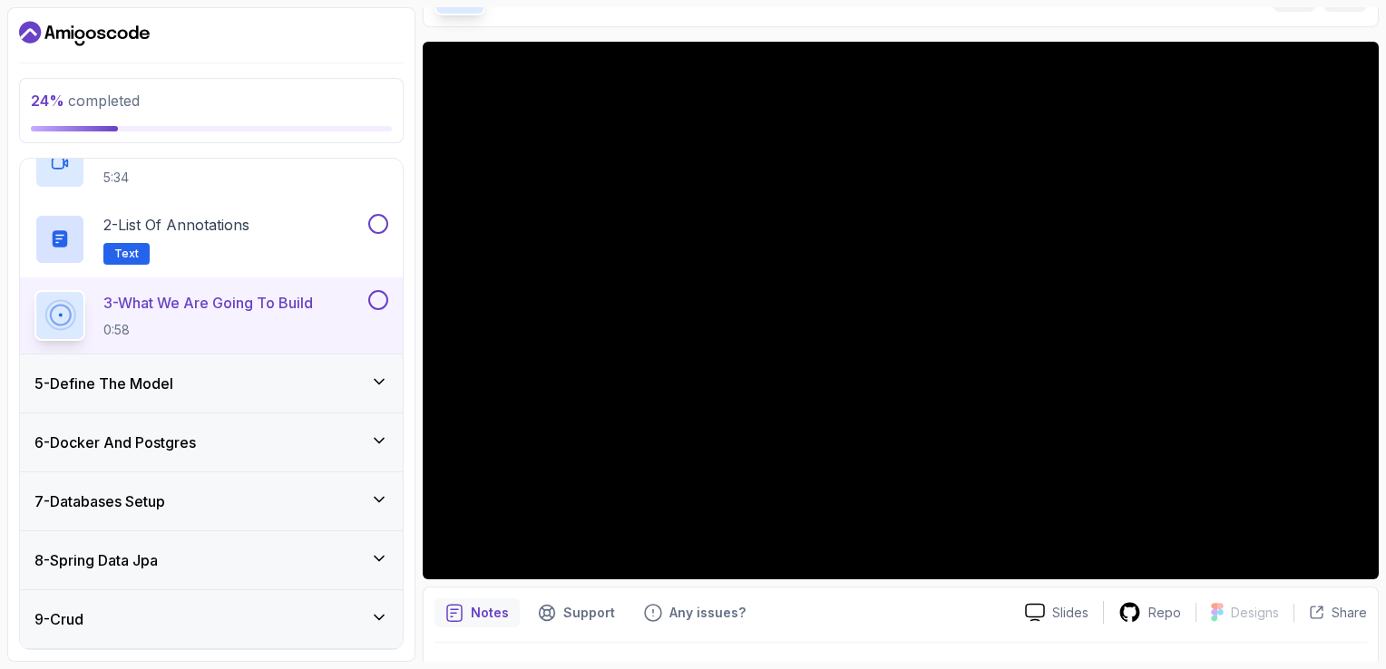
scroll to position [161, 0]
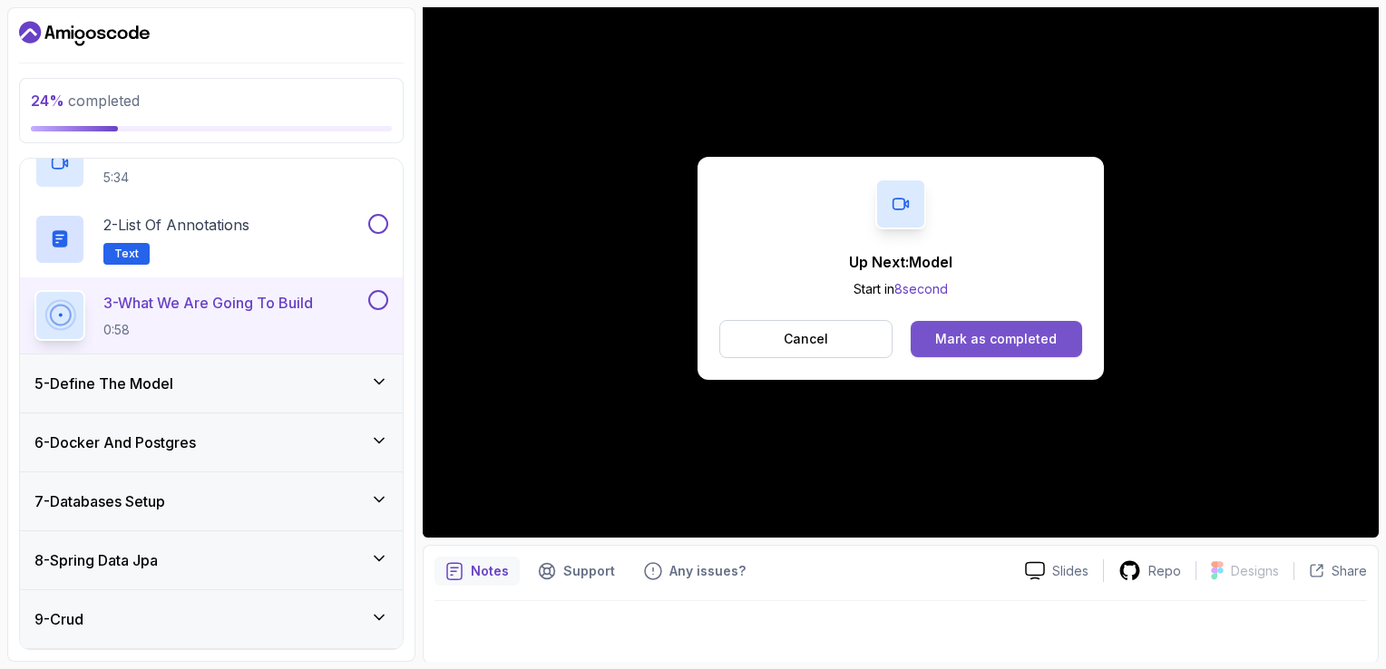
click at [1024, 339] on div "Mark as completed" at bounding box center [996, 339] width 122 height 18
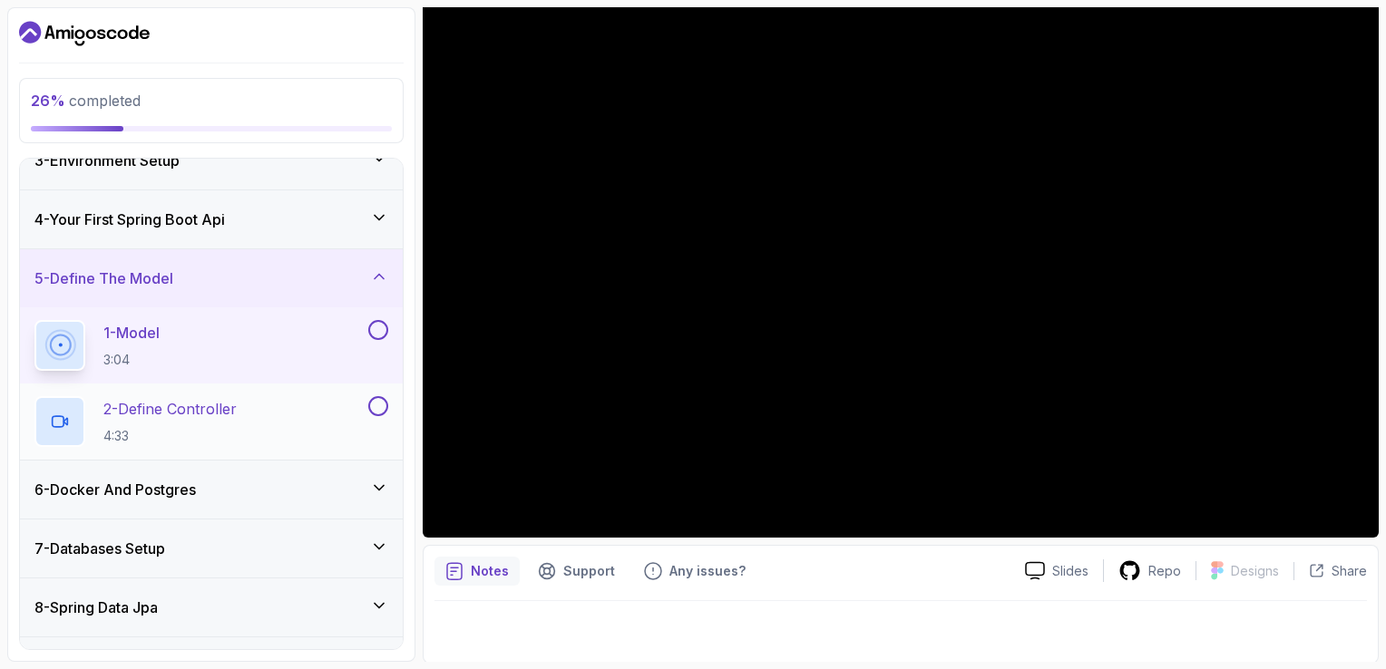
scroll to position [30, 0]
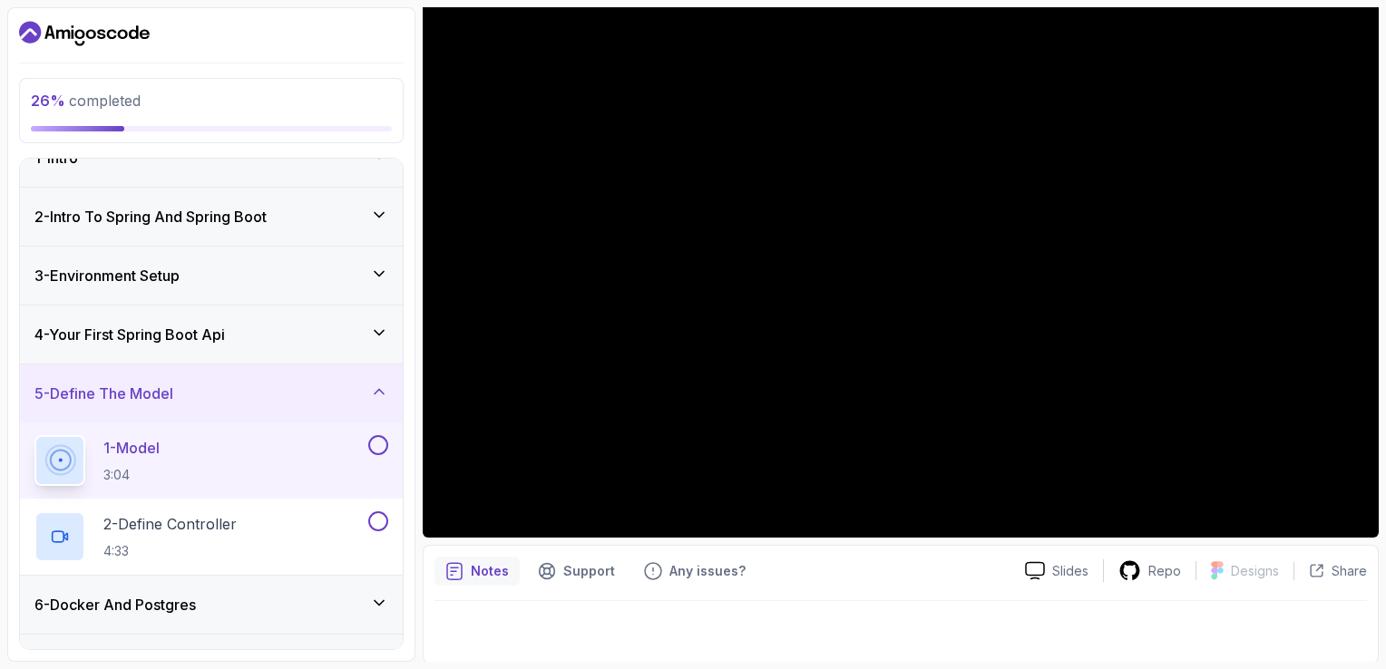
click at [344, 331] on div "4 - Your First Spring Boot Api" at bounding box center [211, 335] width 354 height 22
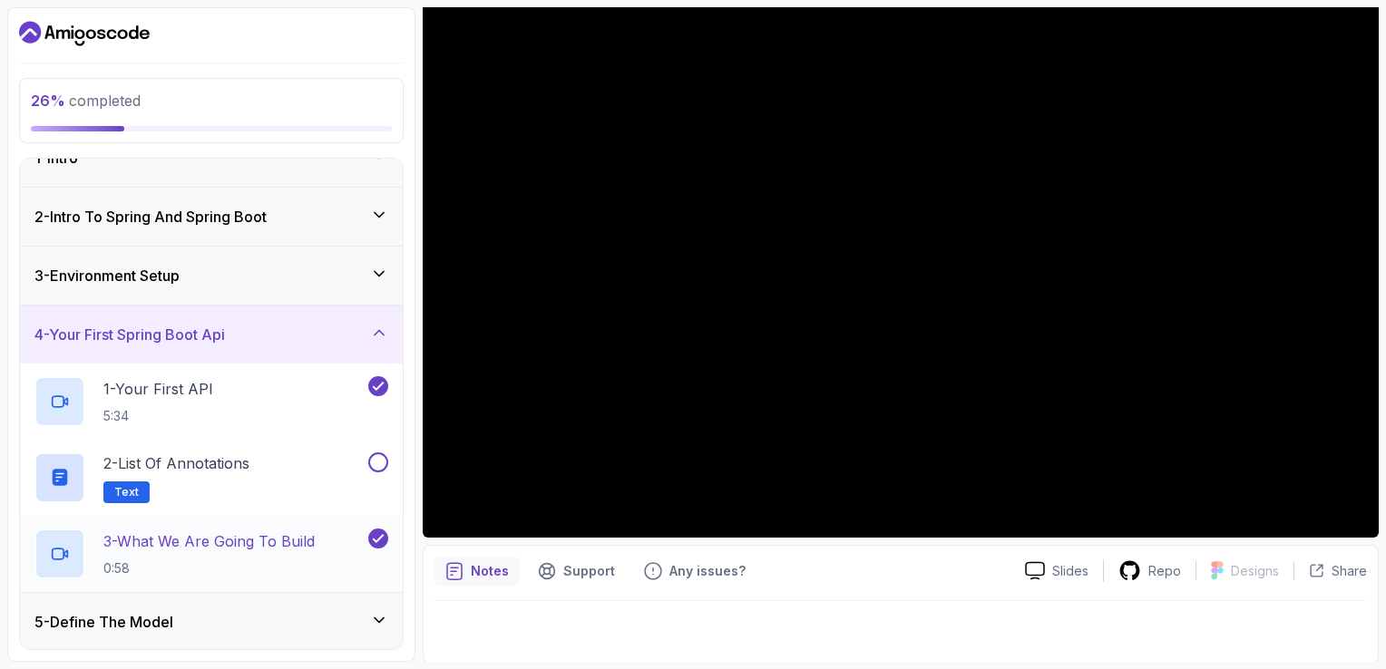
click at [228, 531] on p "3 - What We Are Going To Build" at bounding box center [208, 542] width 211 height 22
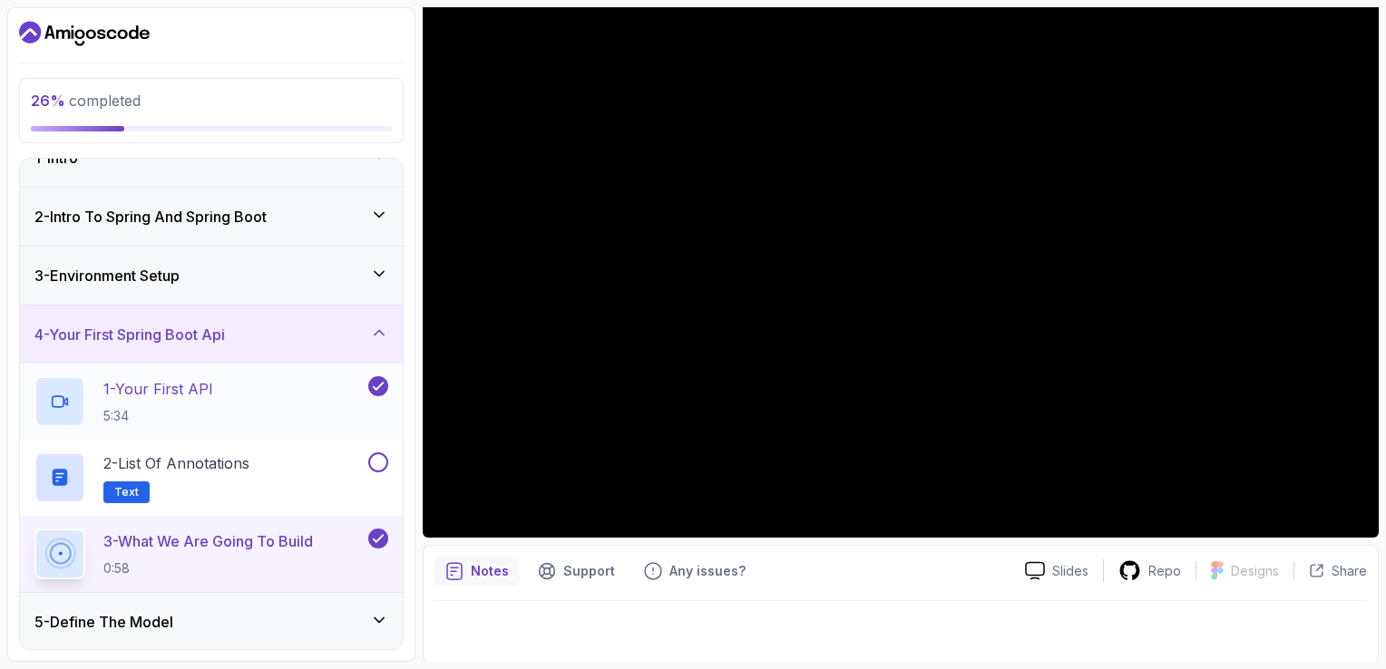
click at [239, 398] on div "1 - Your First API 5:34" at bounding box center [199, 401] width 330 height 51
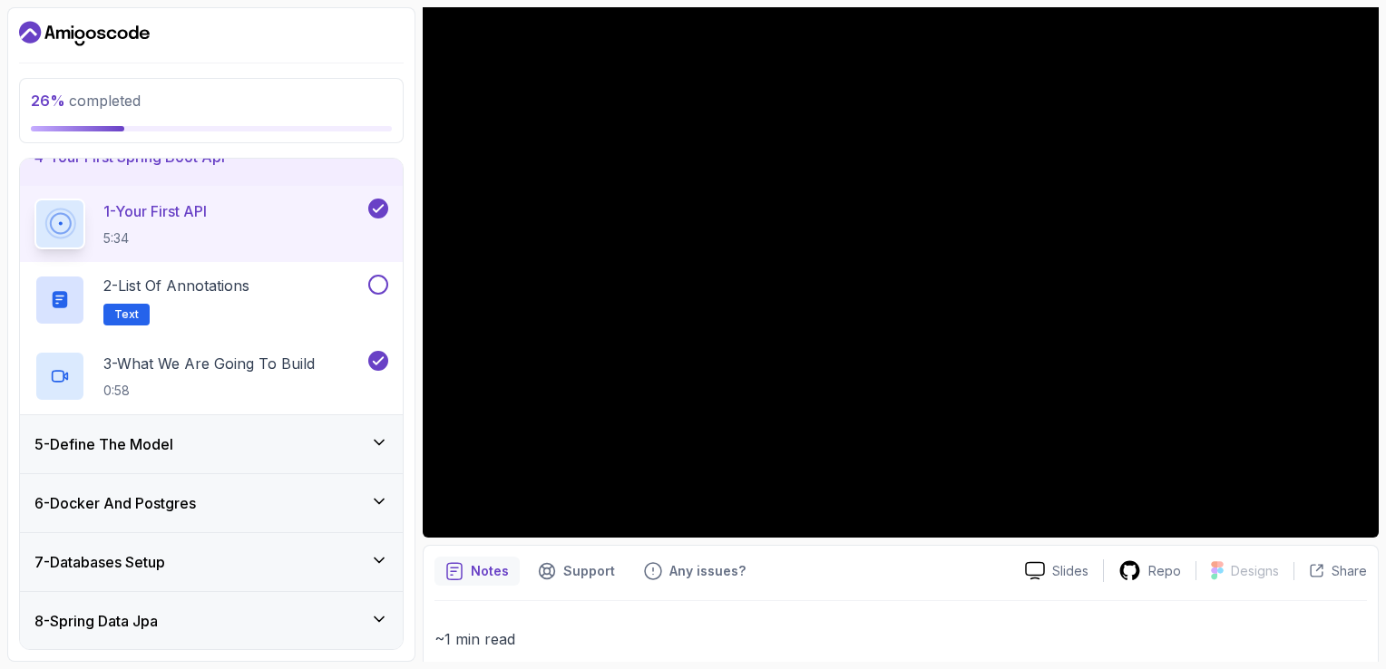
scroll to position [211, 0]
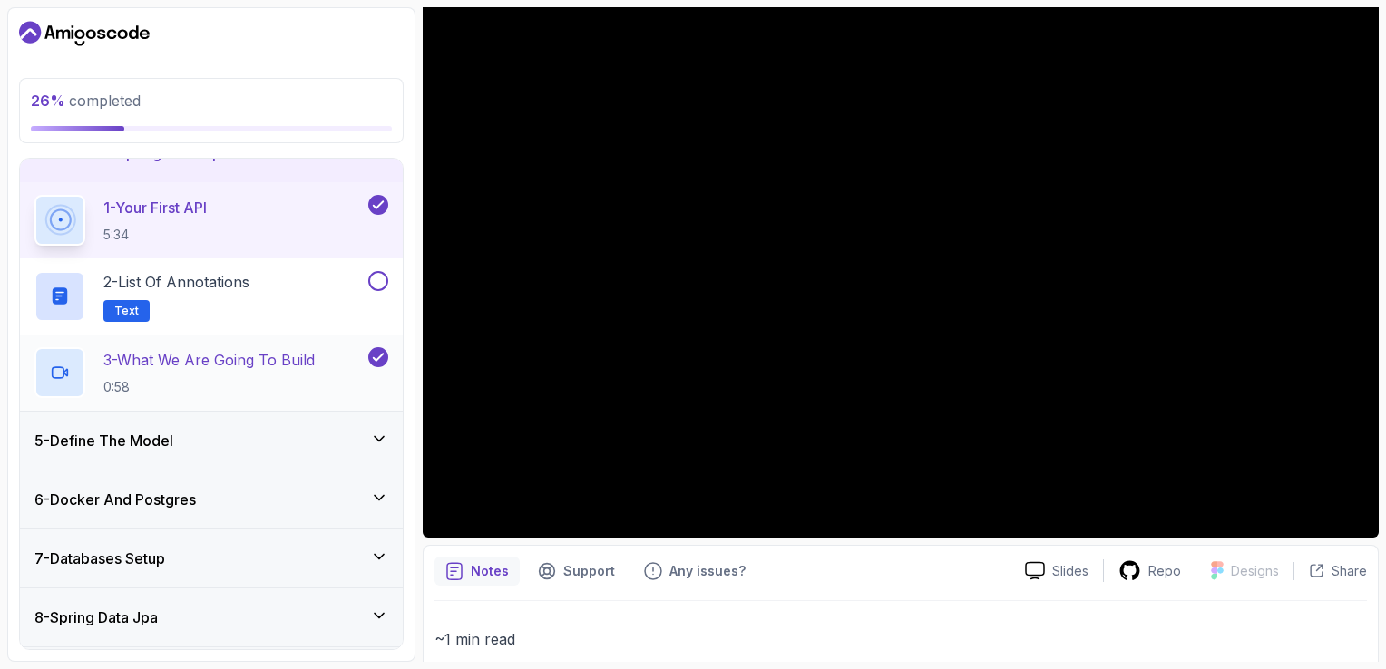
click at [298, 374] on h2 "3 - What We Are Going To Build 0:58" at bounding box center [208, 372] width 211 height 47
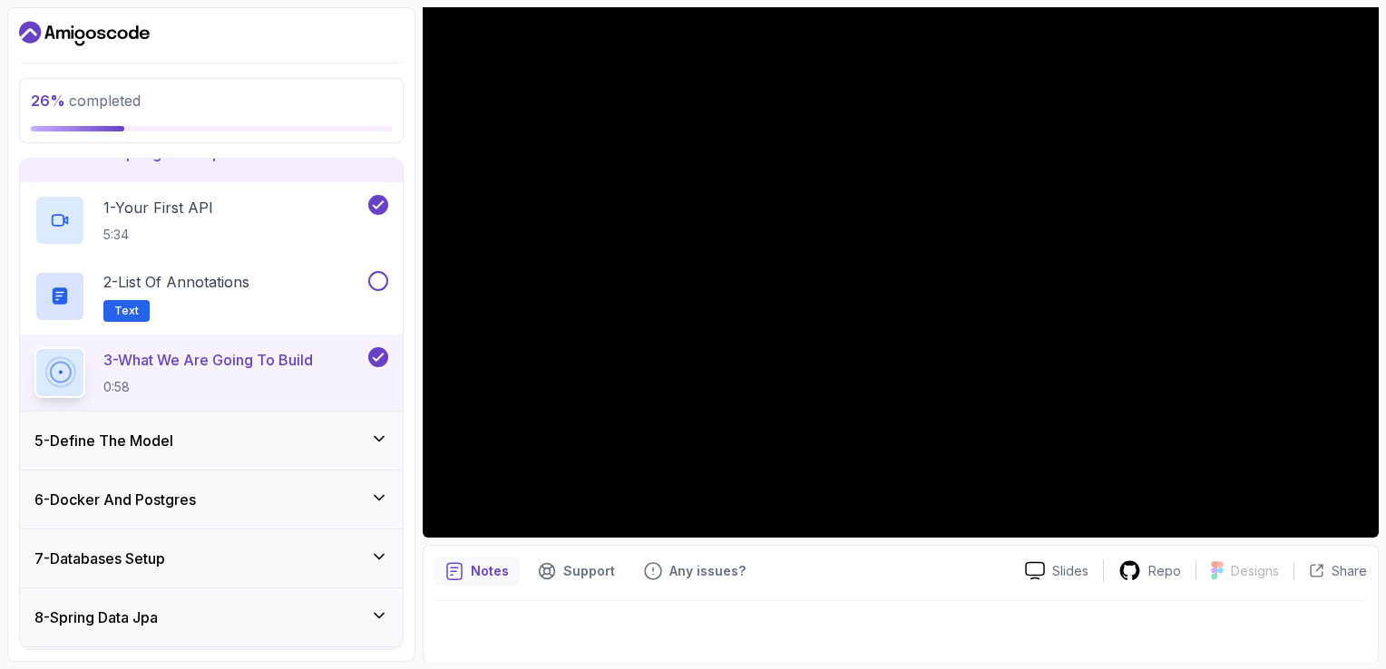
click at [308, 451] on div "5 - Define The Model" at bounding box center [211, 441] width 383 height 58
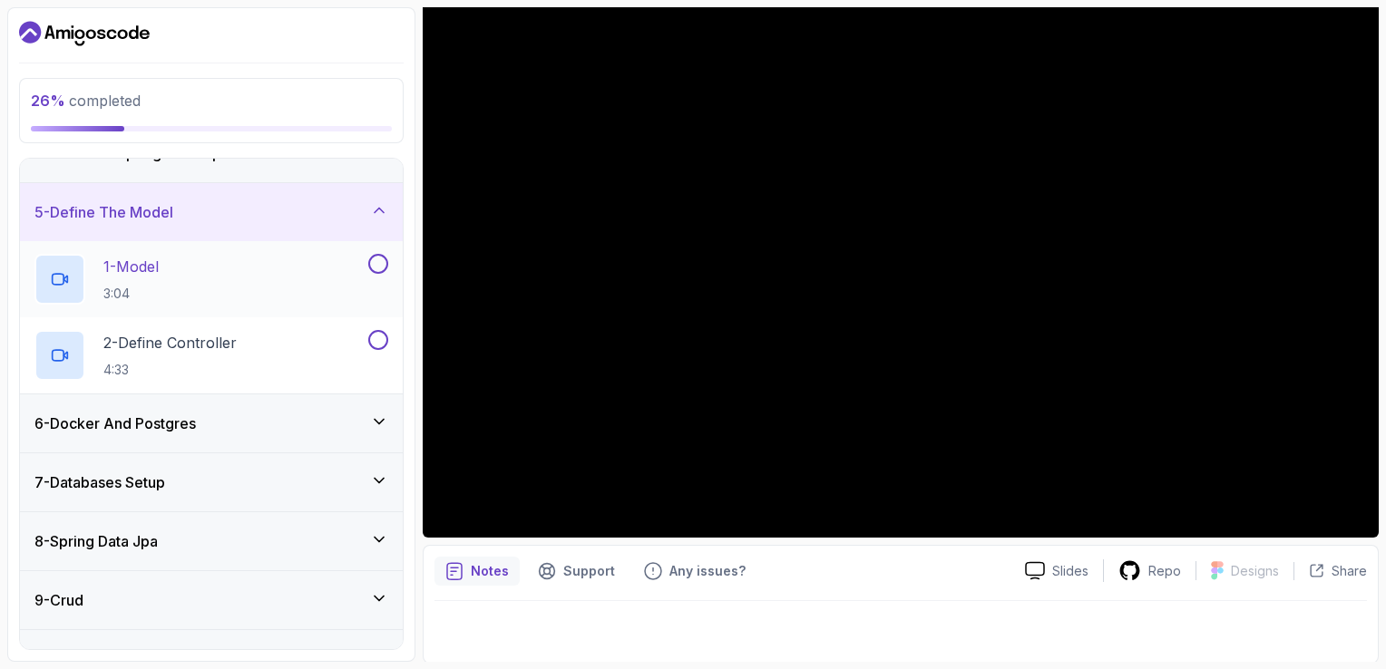
scroll to position [121, 0]
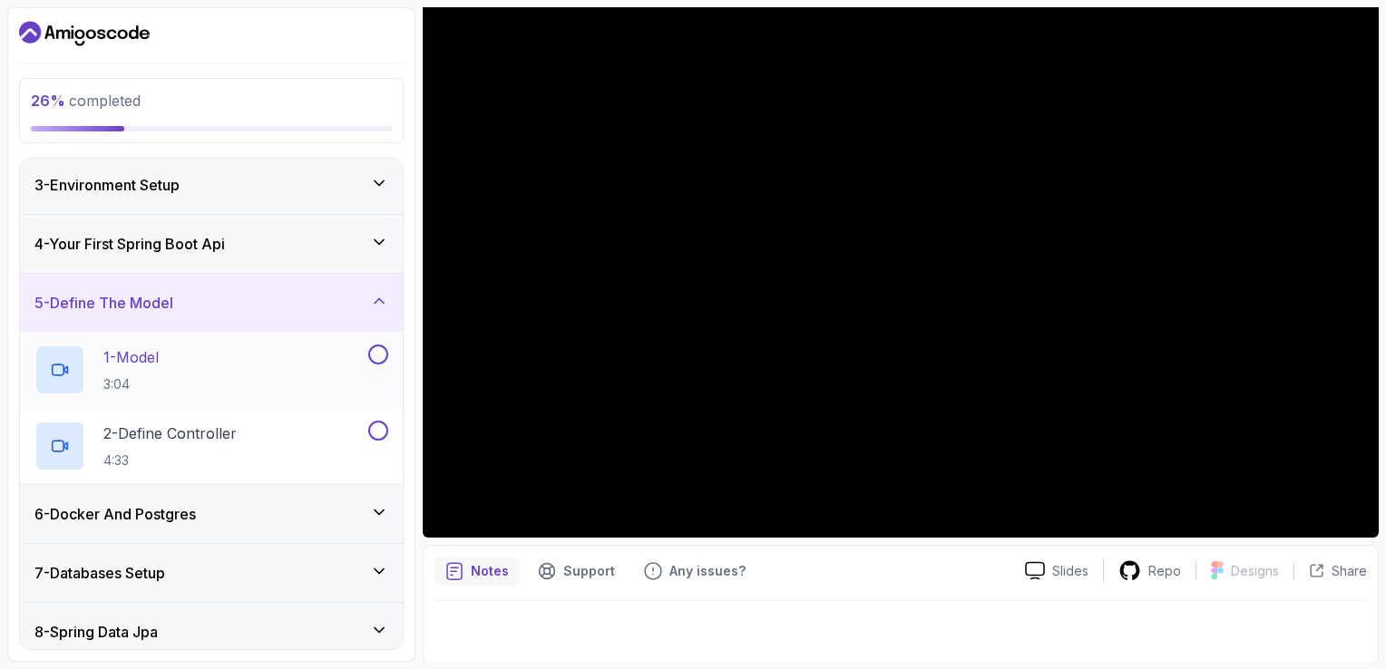
click at [262, 366] on div "1 - Model 3:04" at bounding box center [199, 370] width 330 height 51
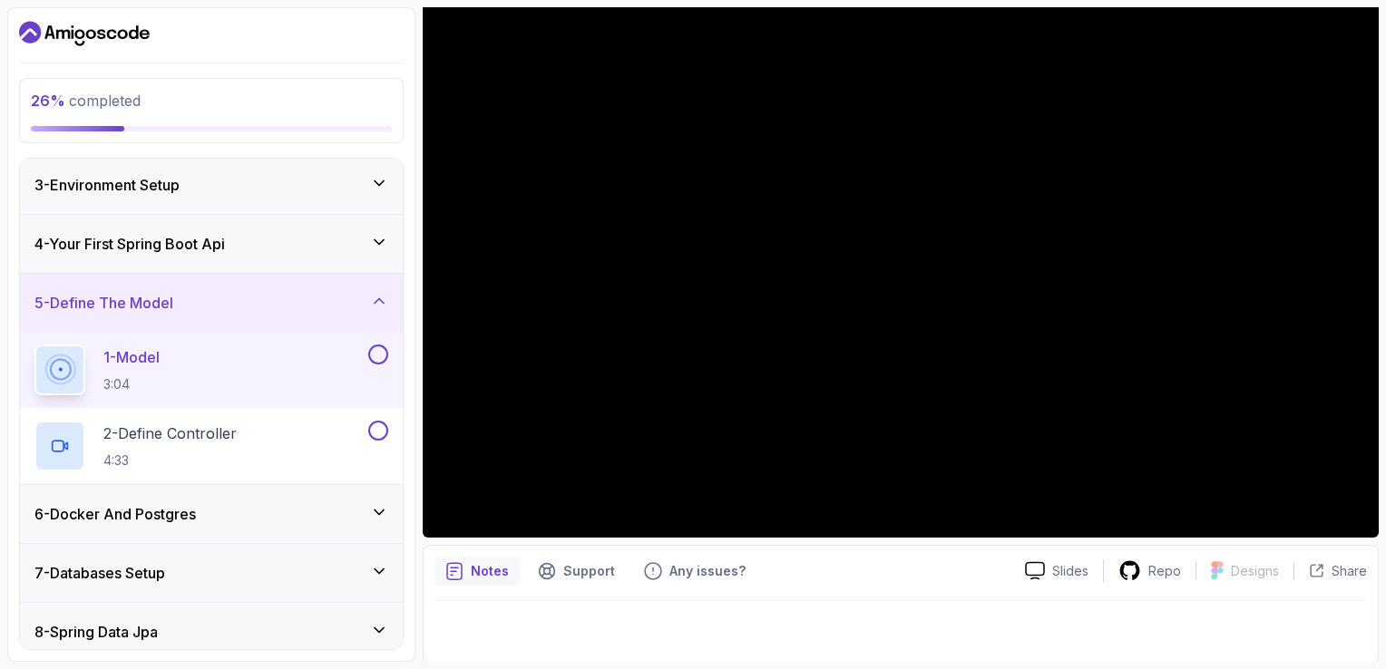
scroll to position [211, 0]
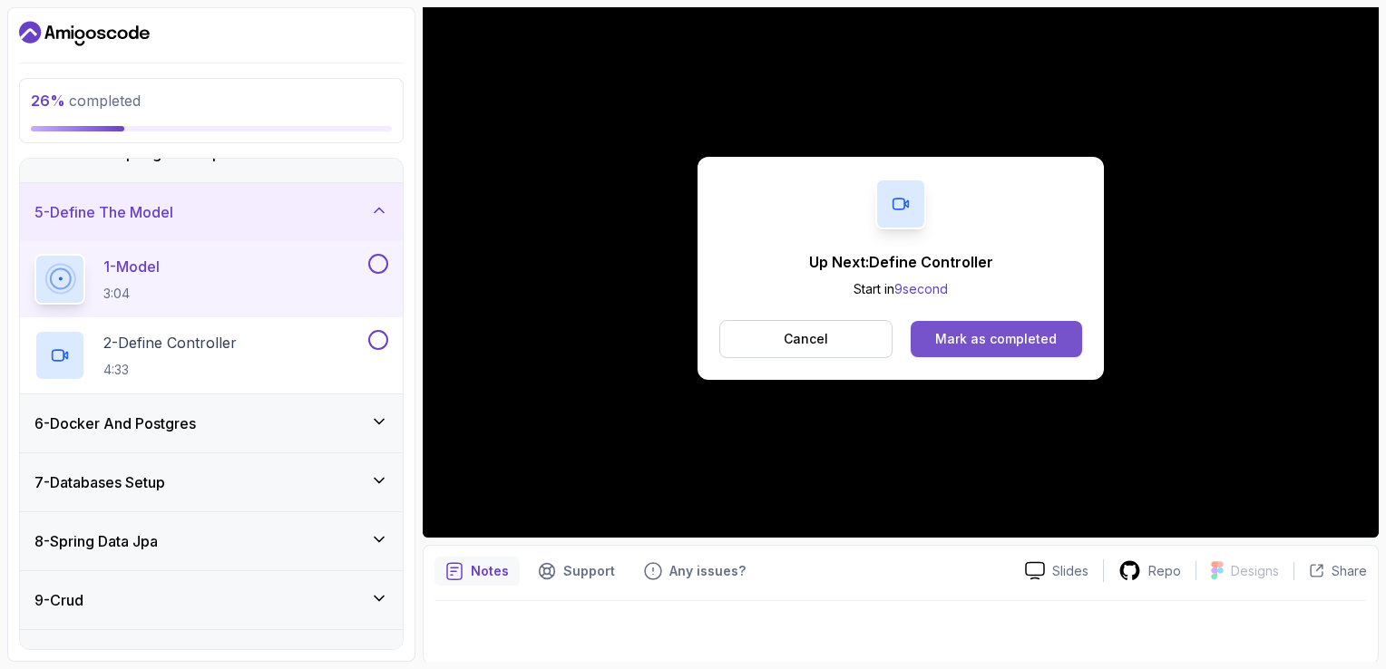
click at [987, 336] on div "Mark as completed" at bounding box center [996, 339] width 122 height 18
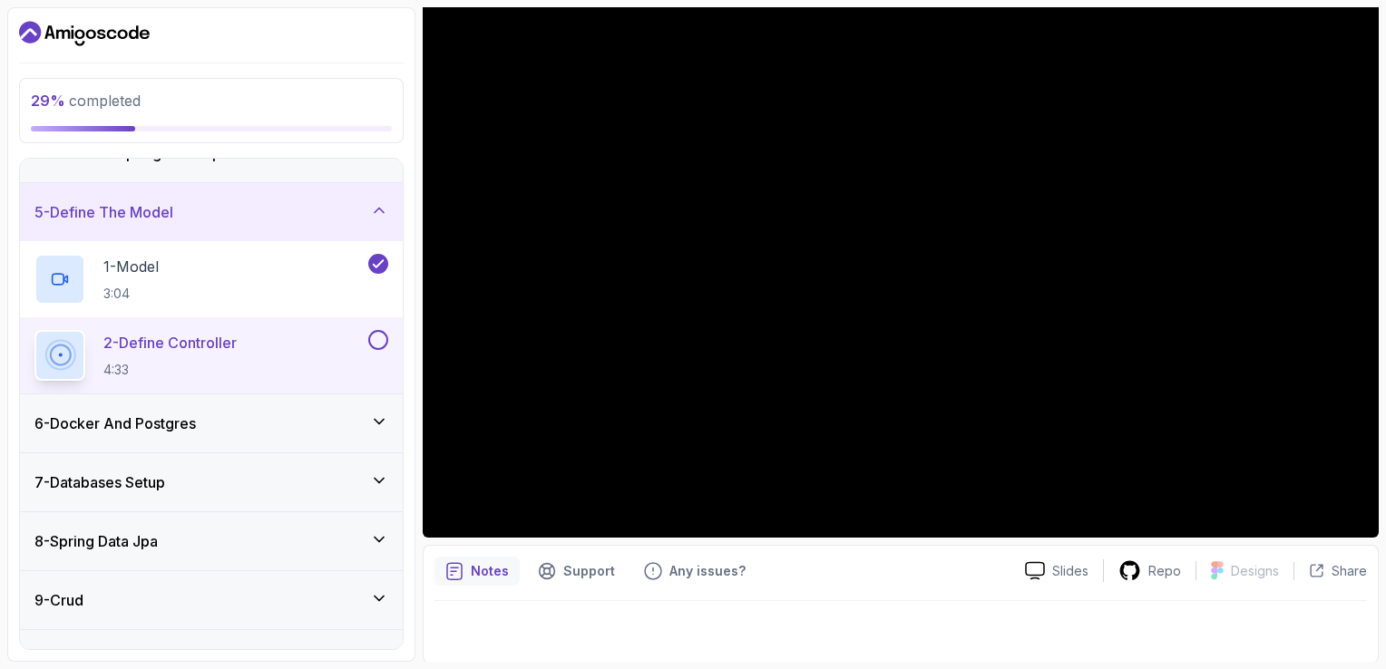
click at [377, 415] on icon at bounding box center [379, 422] width 18 height 18
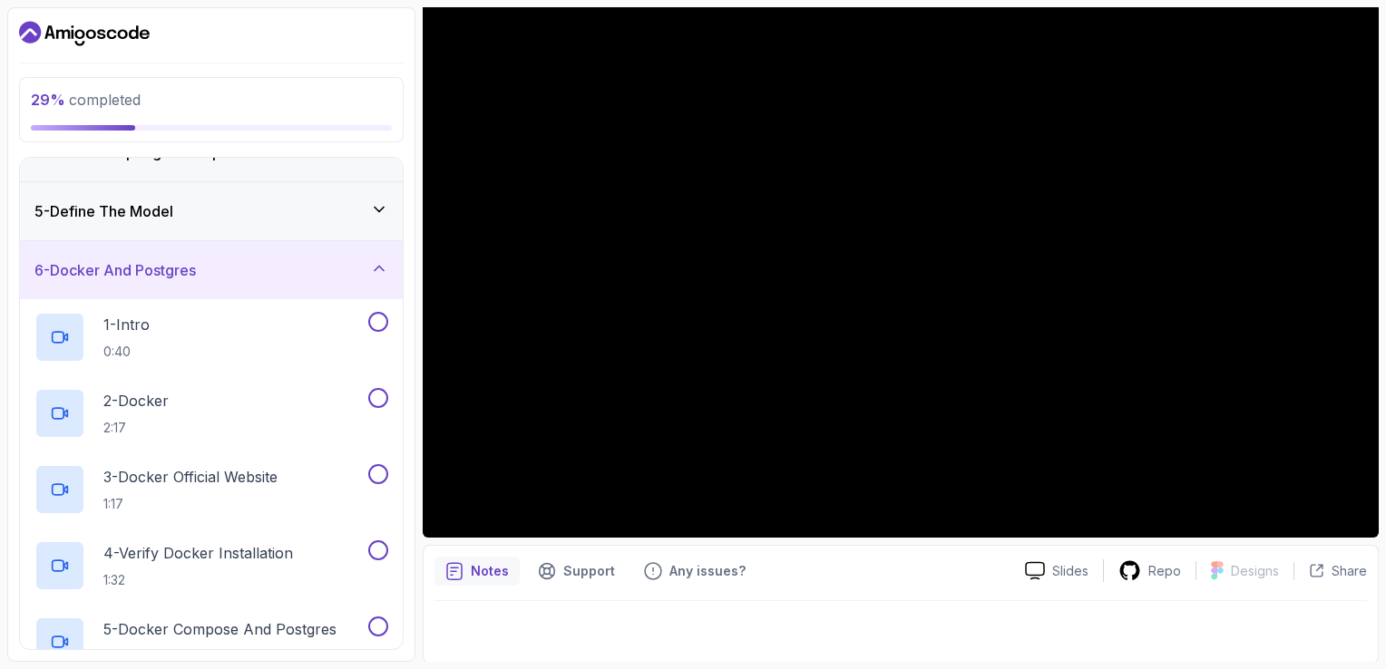
click at [372, 264] on icon at bounding box center [379, 268] width 18 height 18
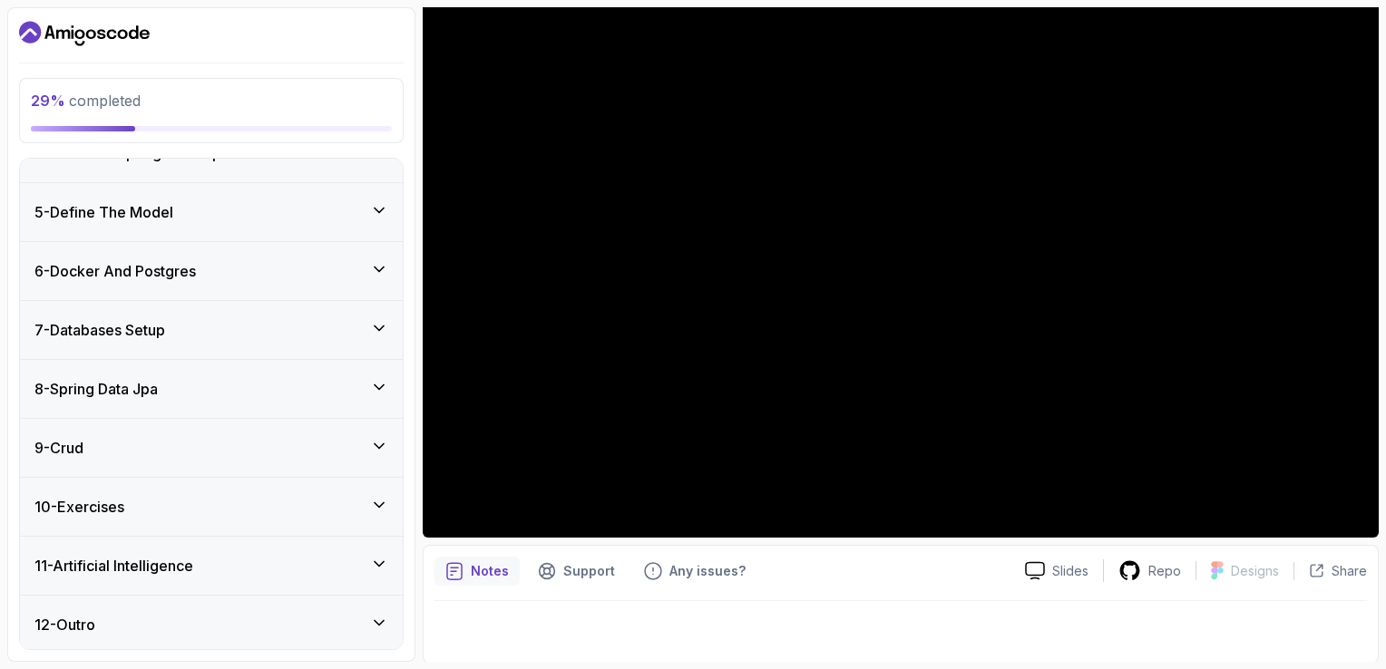
scroll to position [121, 0]
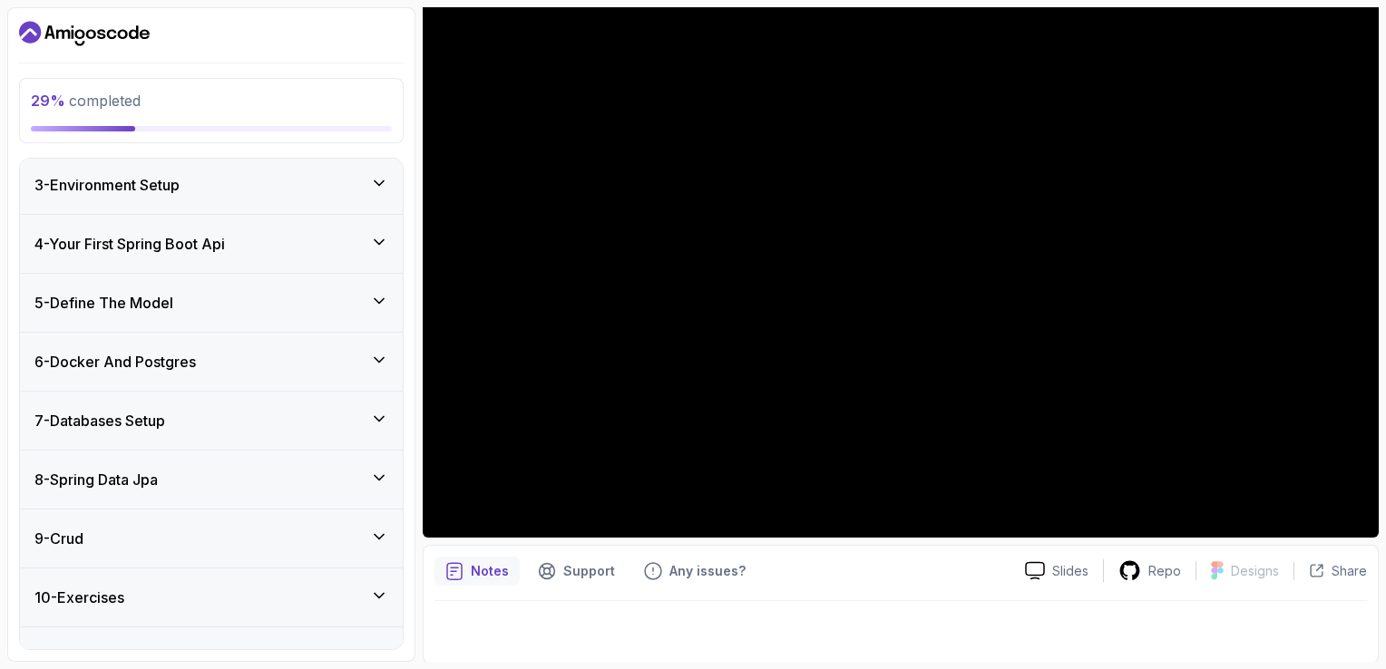
click at [286, 284] on div "5 - Define The Model" at bounding box center [211, 303] width 383 height 58
